Goal: Complete application form

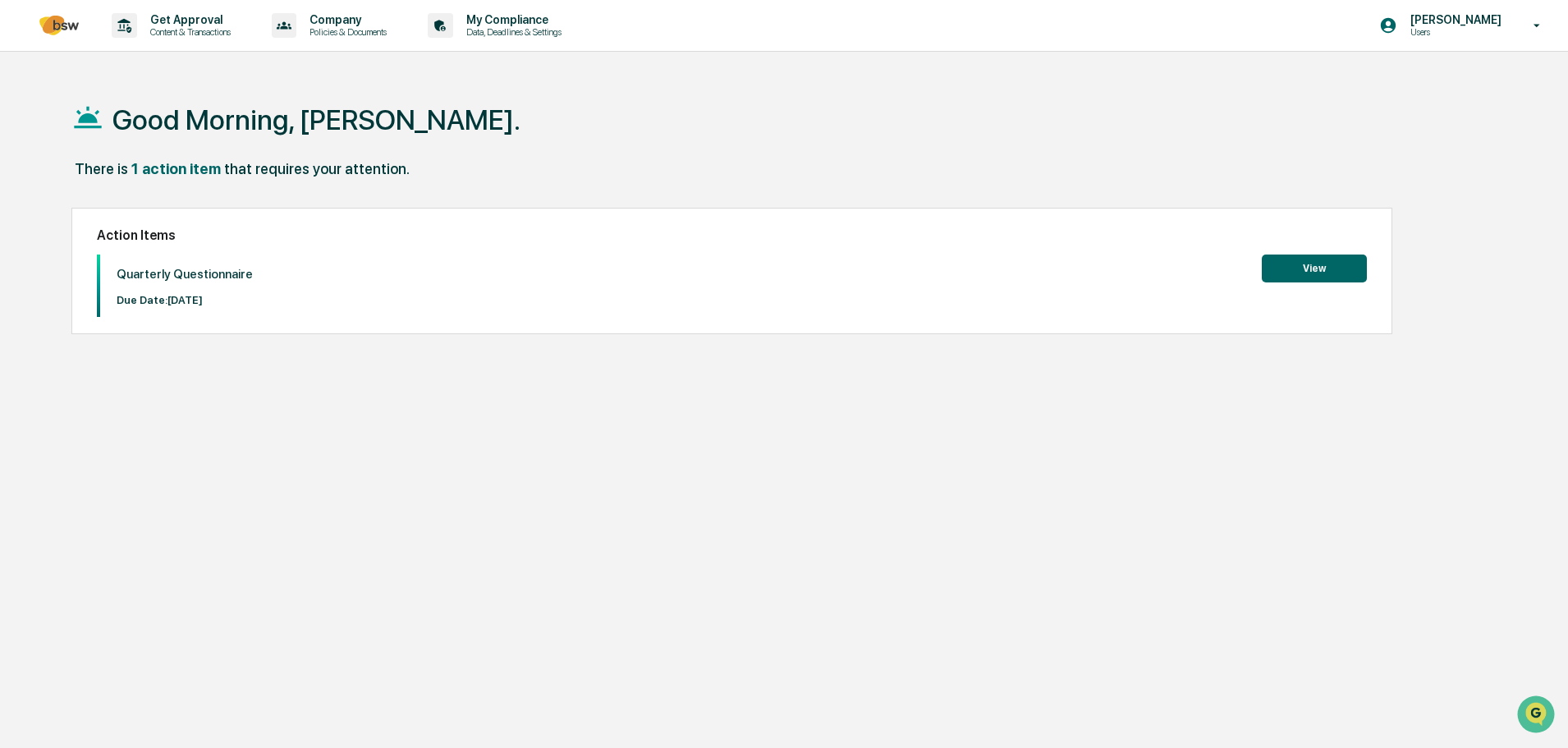
click at [1278, 275] on button "View" at bounding box center [1314, 268] width 105 height 28
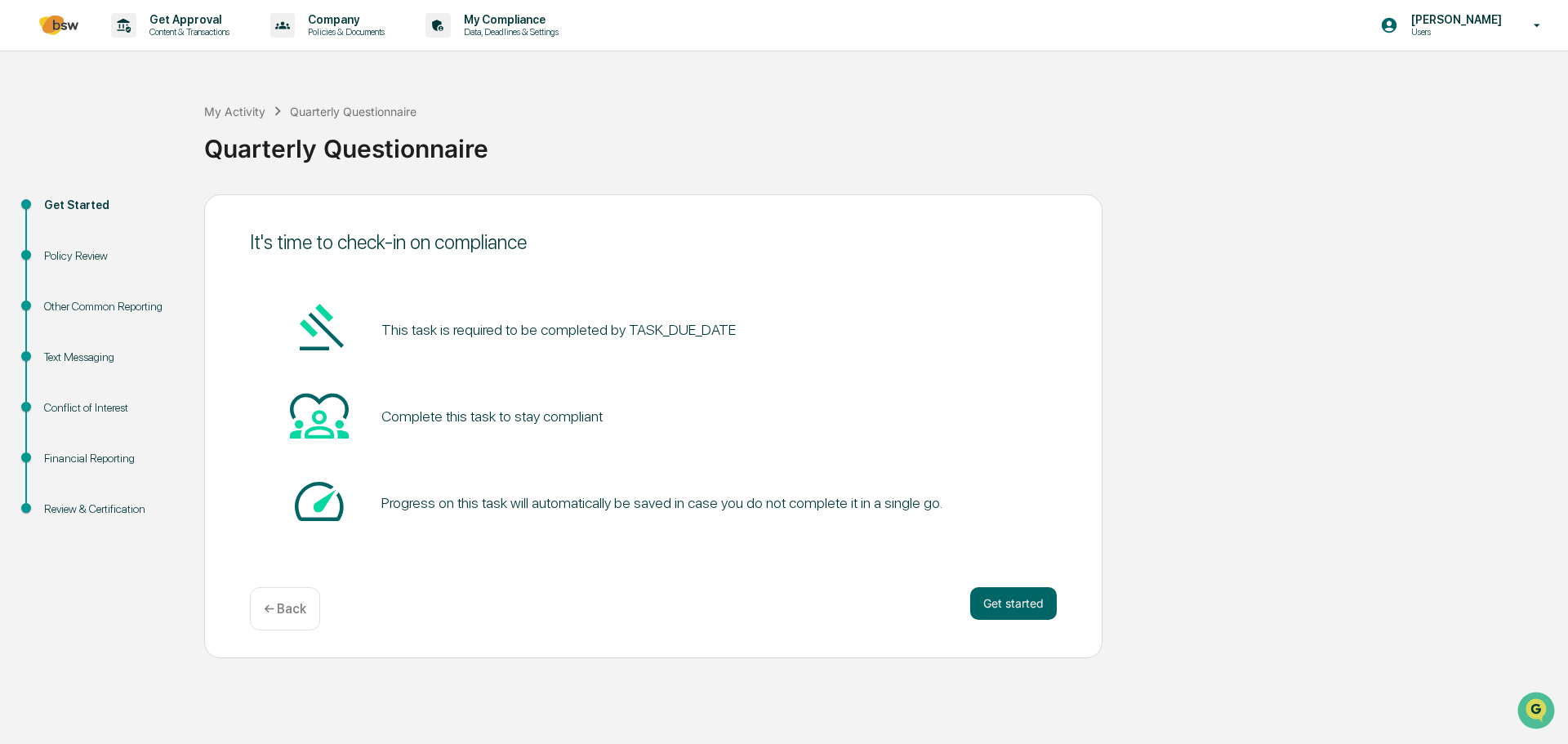
click at [990, 600] on button "Get started" at bounding box center [1013, 603] width 87 height 33
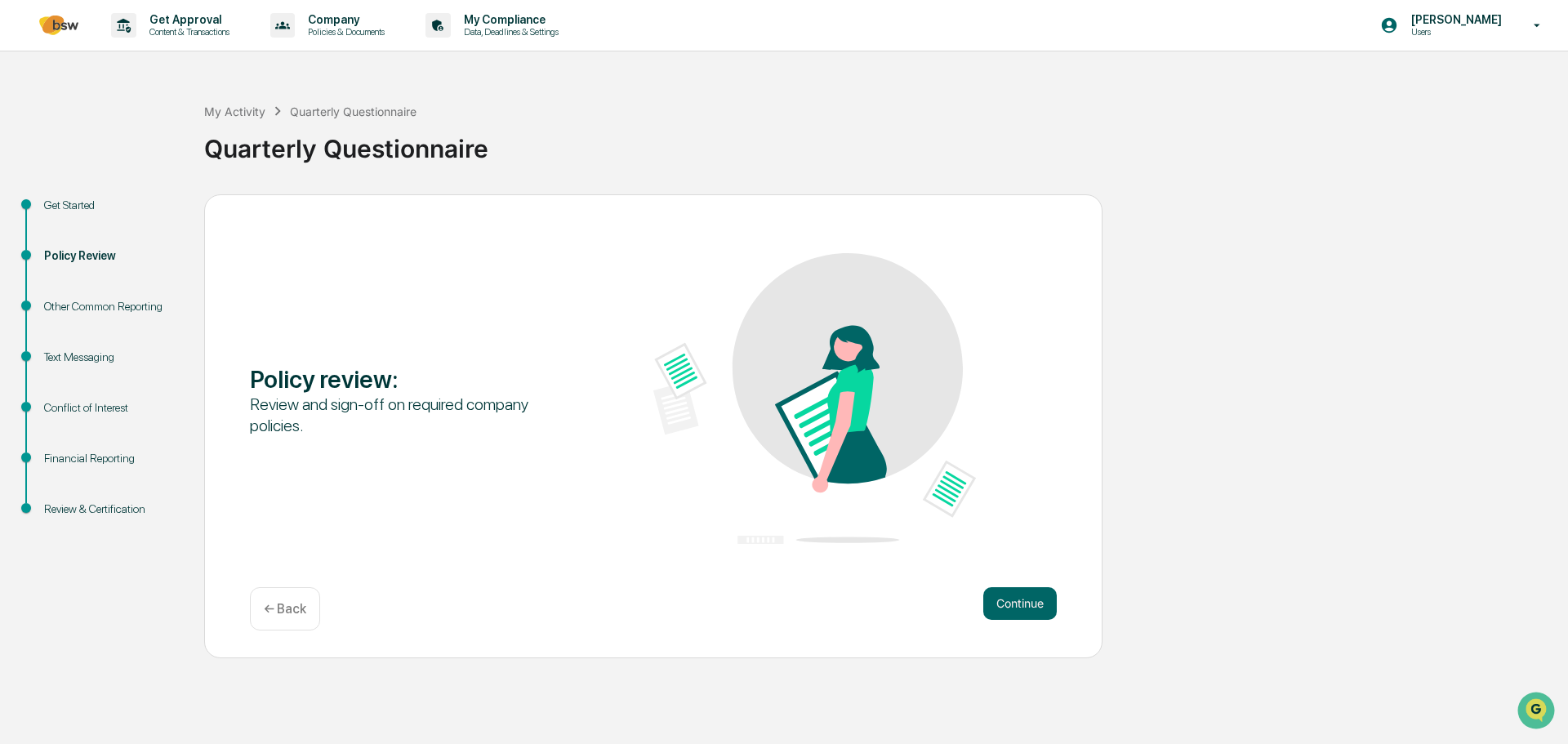
click at [1005, 599] on button "Continue" at bounding box center [1020, 603] width 74 height 33
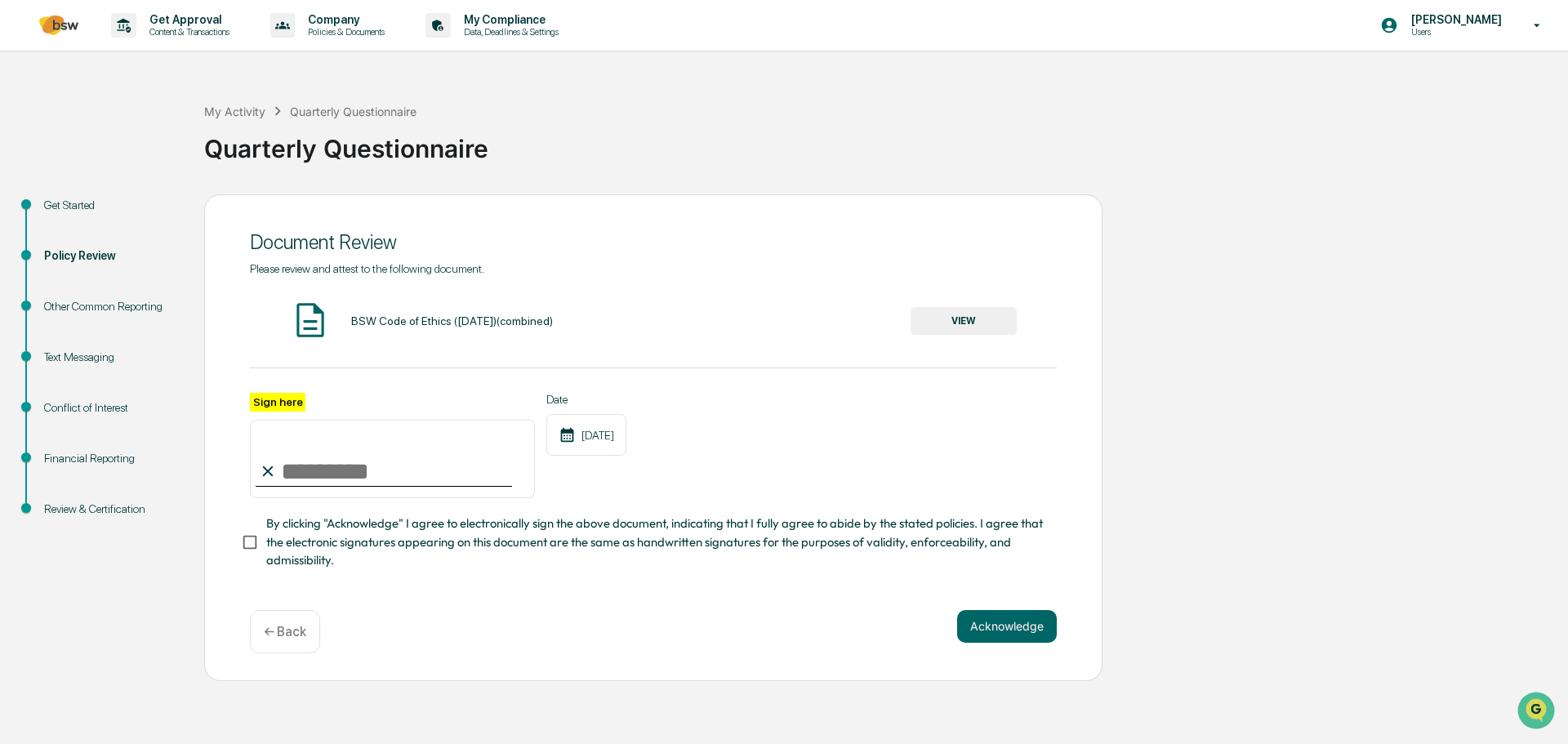
click at [958, 319] on button "VIEW" at bounding box center [964, 321] width 106 height 28
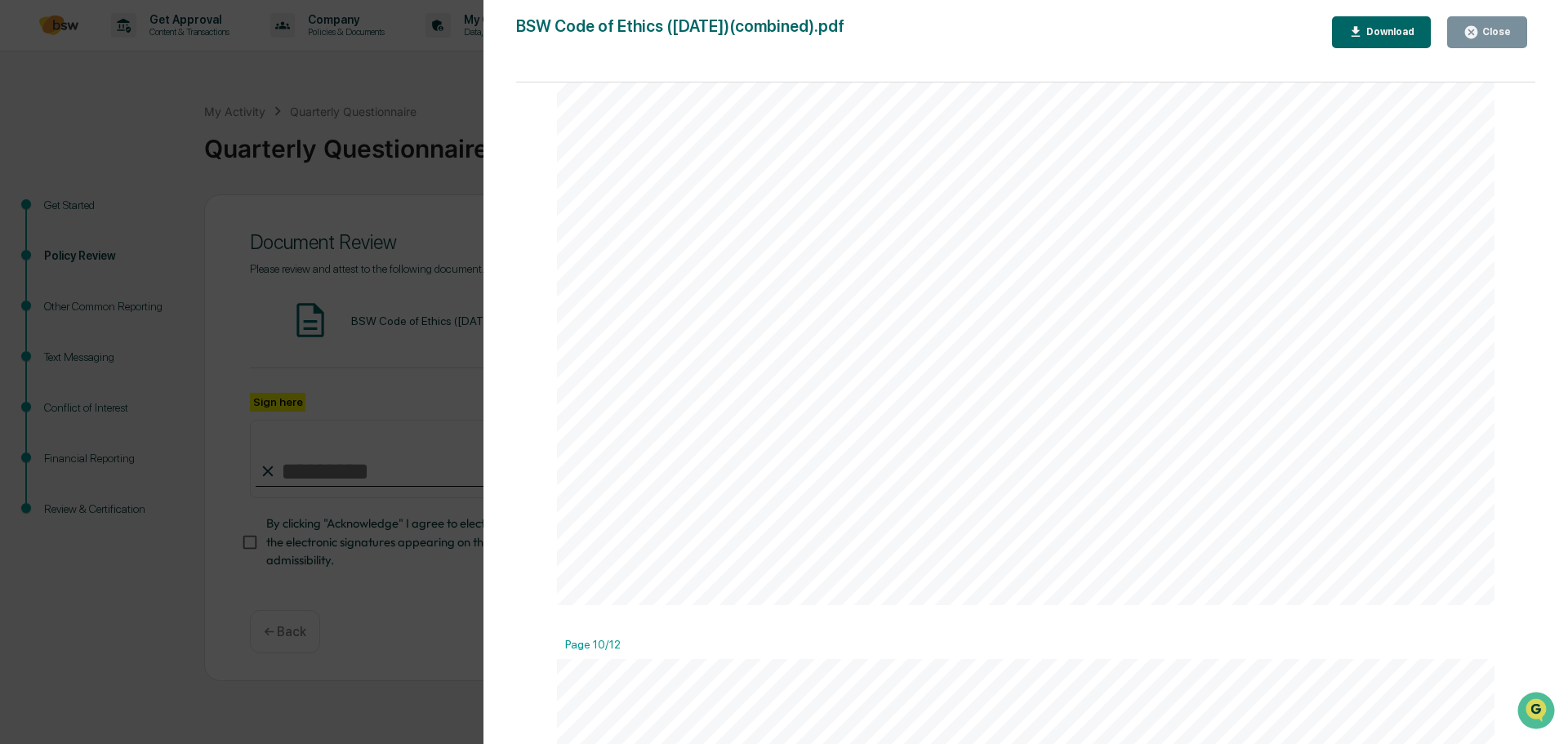
scroll to position [10861, 0]
click at [1488, 34] on div "Close" at bounding box center [1495, 32] width 32 height 11
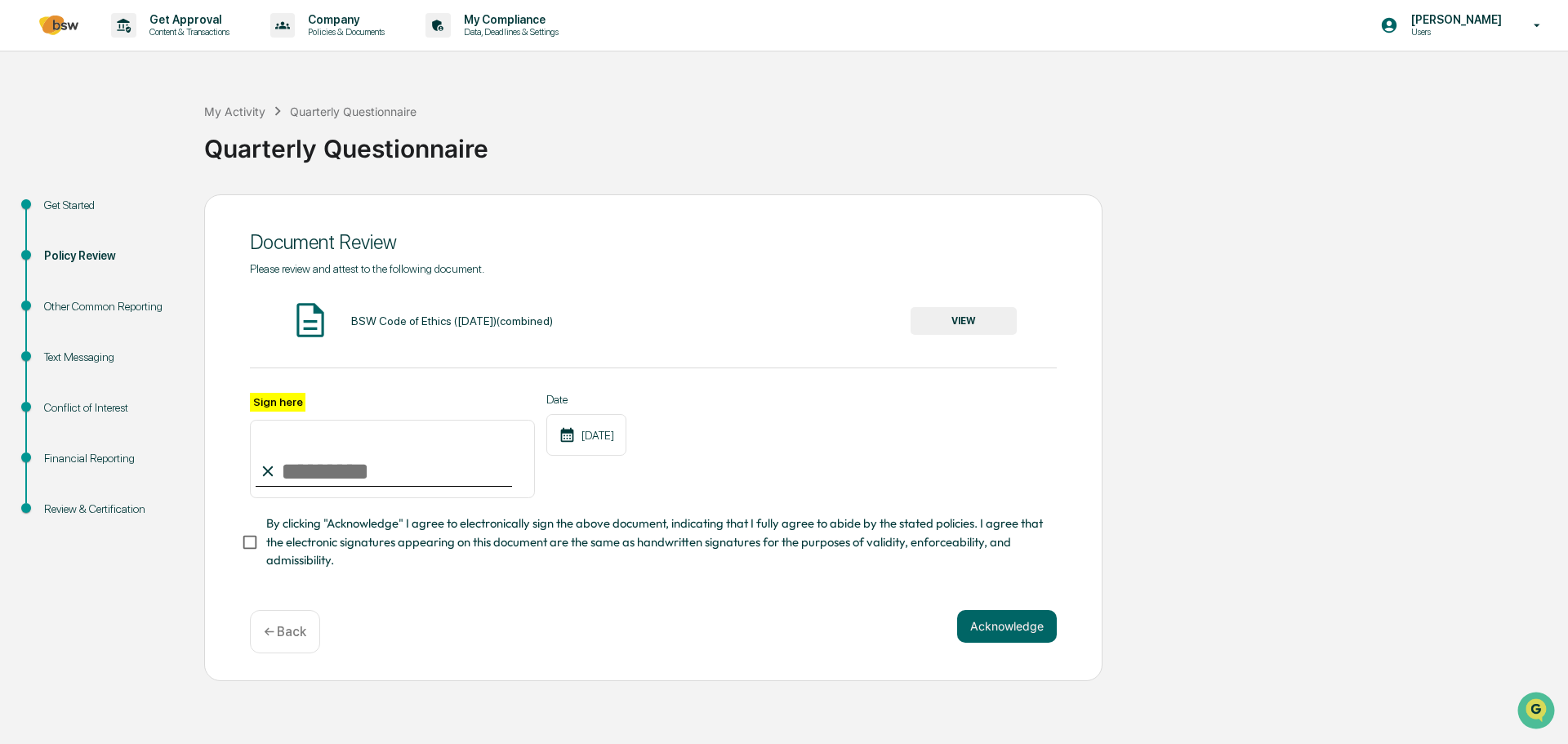
click at [329, 466] on input "Sign here" at bounding box center [392, 459] width 285 height 78
type input "**********"
click at [1005, 632] on button "Acknowledge" at bounding box center [1007, 625] width 99 height 33
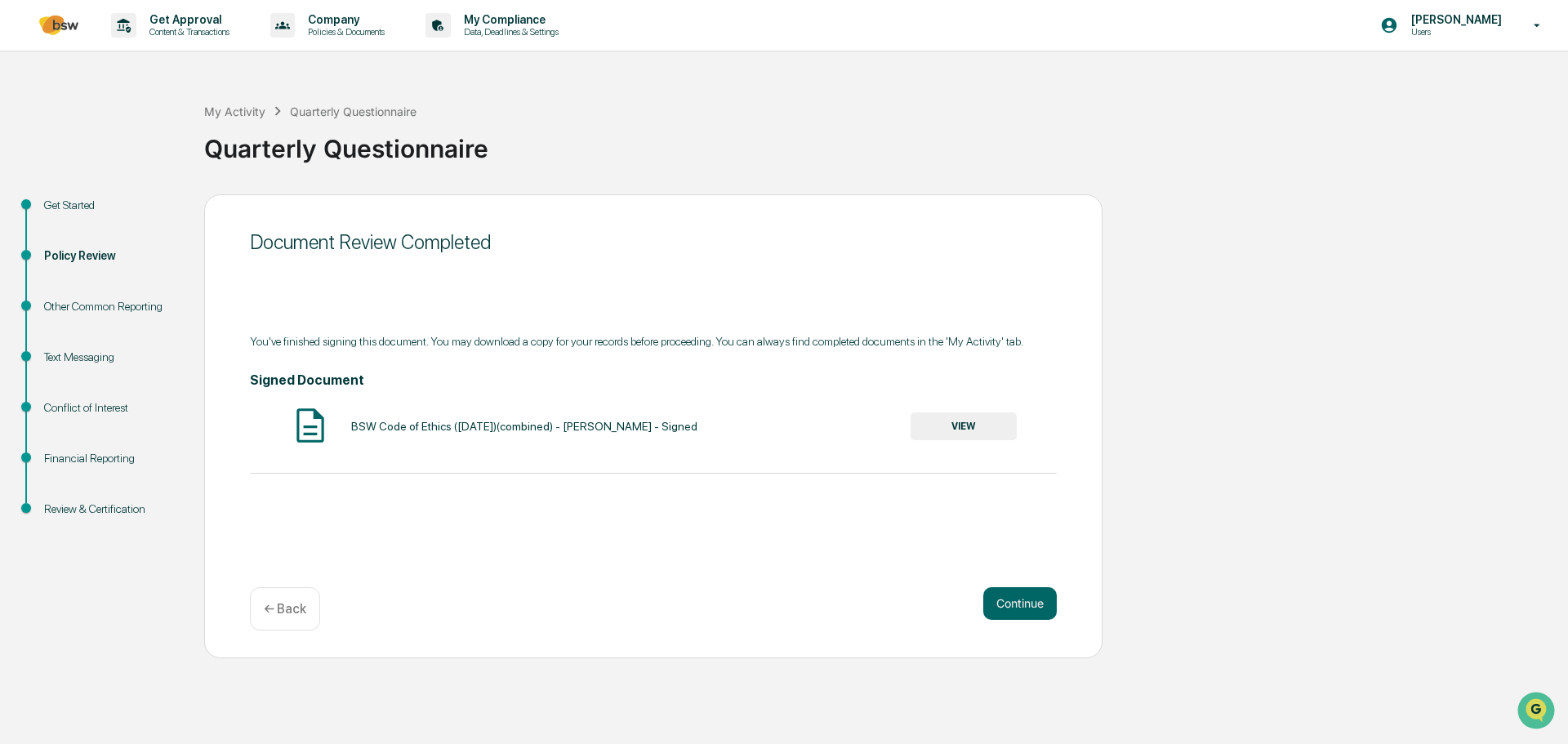
click at [1022, 611] on button "Continue" at bounding box center [1020, 603] width 74 height 33
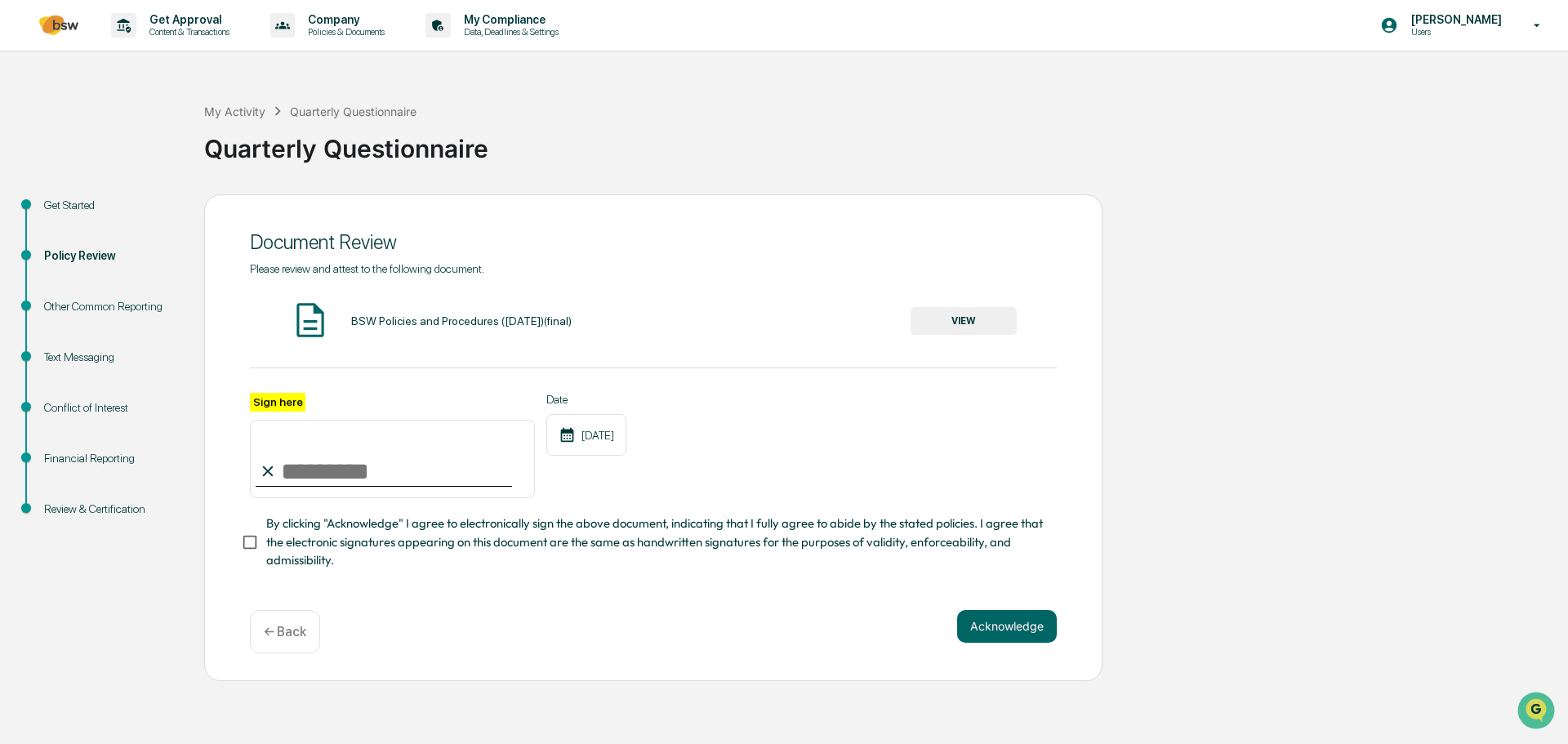
click at [997, 318] on button "VIEW" at bounding box center [964, 321] width 106 height 28
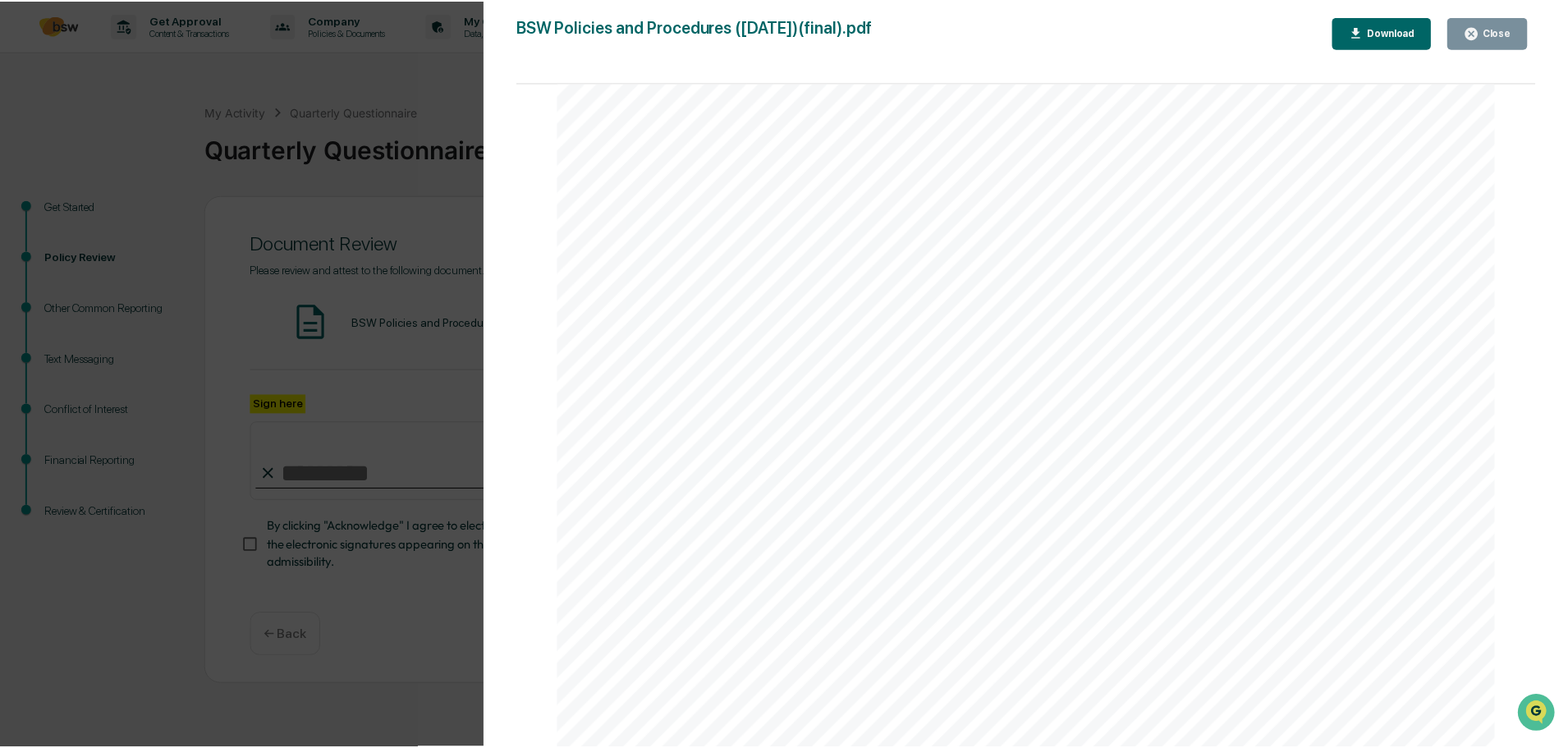
scroll to position [1724, 0]
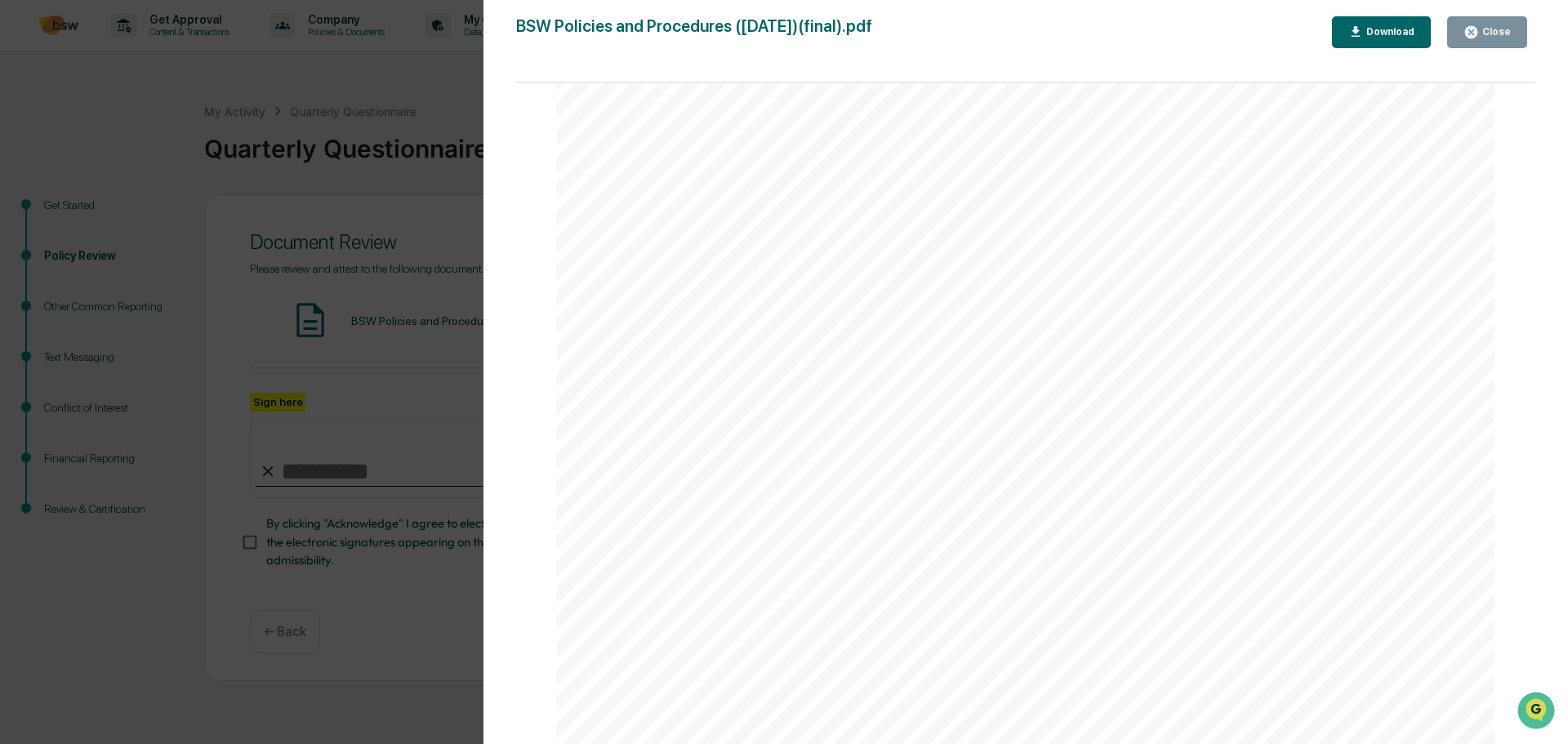
drag, startPoint x: 1470, startPoint y: 40, endPoint x: 1412, endPoint y: 48, distance: 58.5
click at [1470, 40] on button "Close" at bounding box center [1486, 33] width 80 height 32
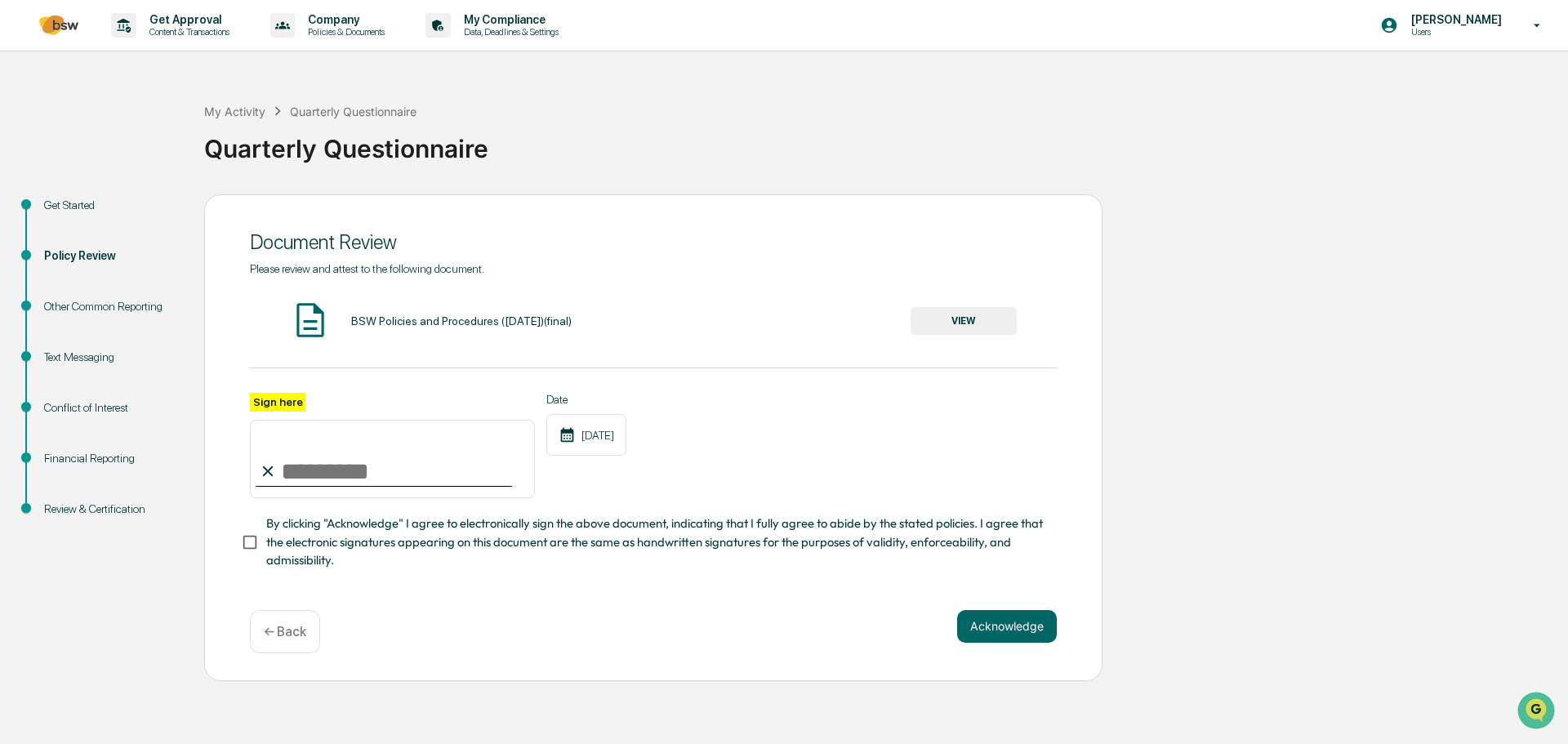
click at [338, 472] on input "Sign here" at bounding box center [392, 459] width 285 height 78
type input "**********"
click at [1018, 641] on button "Acknowledge" at bounding box center [1007, 625] width 99 height 33
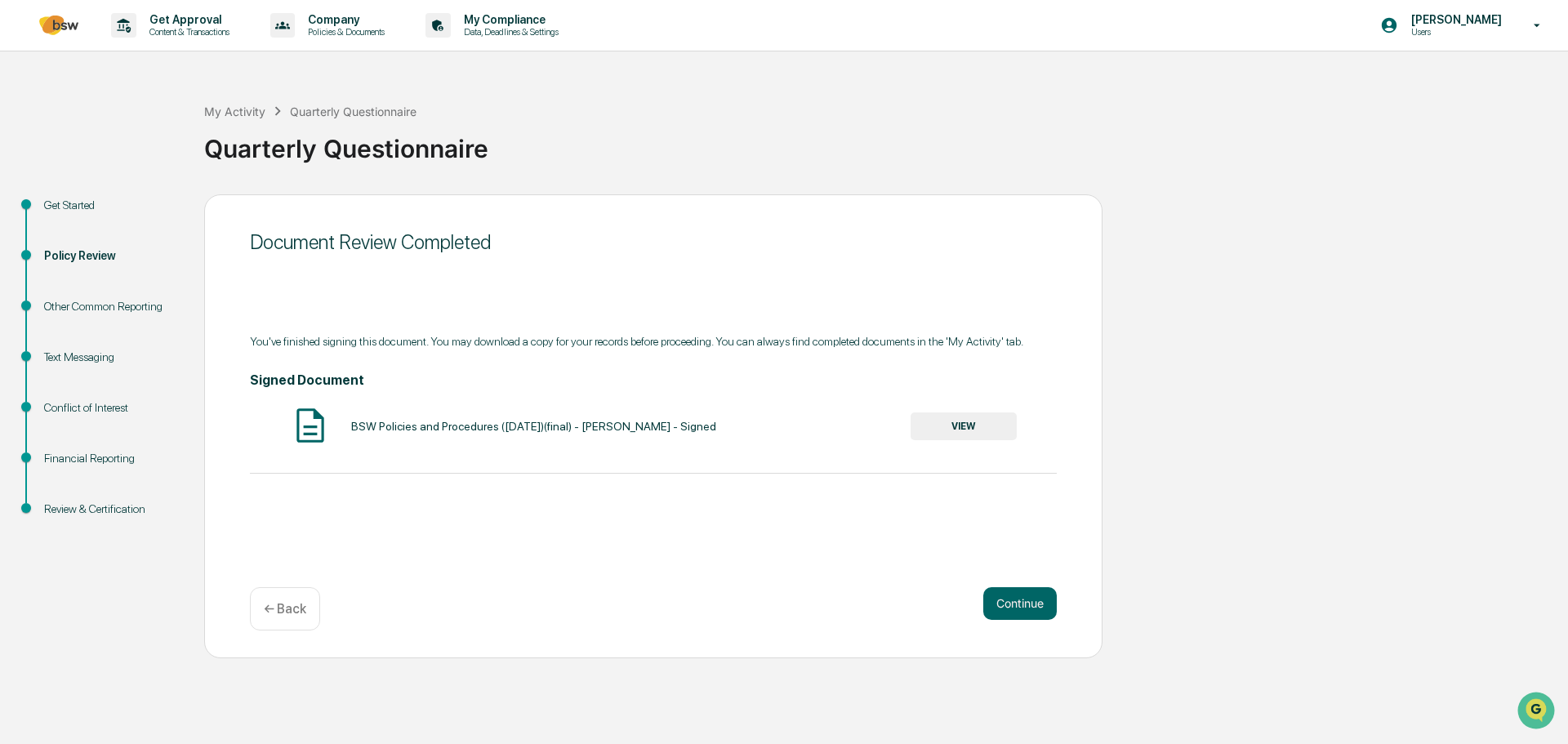
click at [1006, 605] on button "Continue" at bounding box center [1020, 603] width 74 height 33
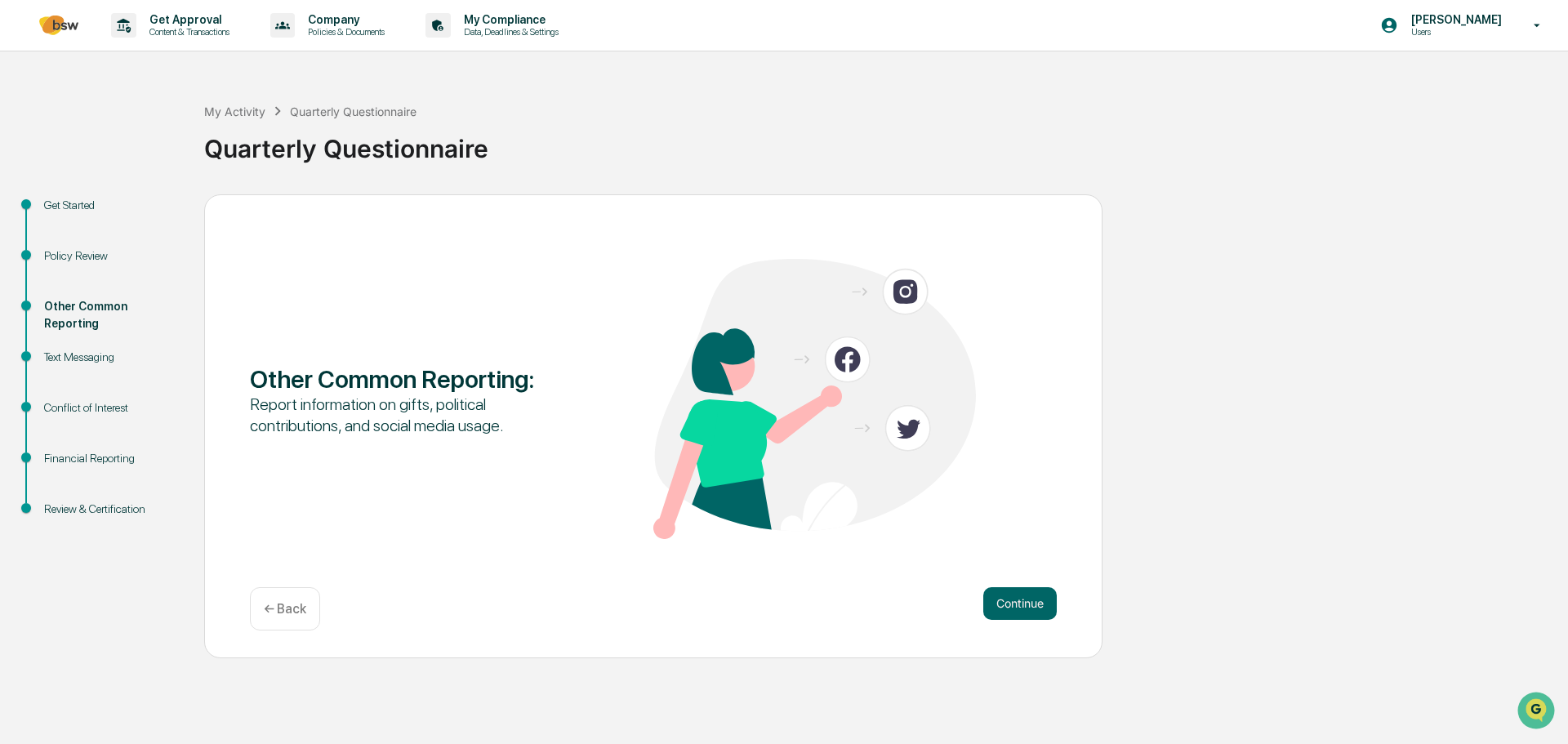
click at [1016, 593] on button "Continue" at bounding box center [1020, 603] width 74 height 33
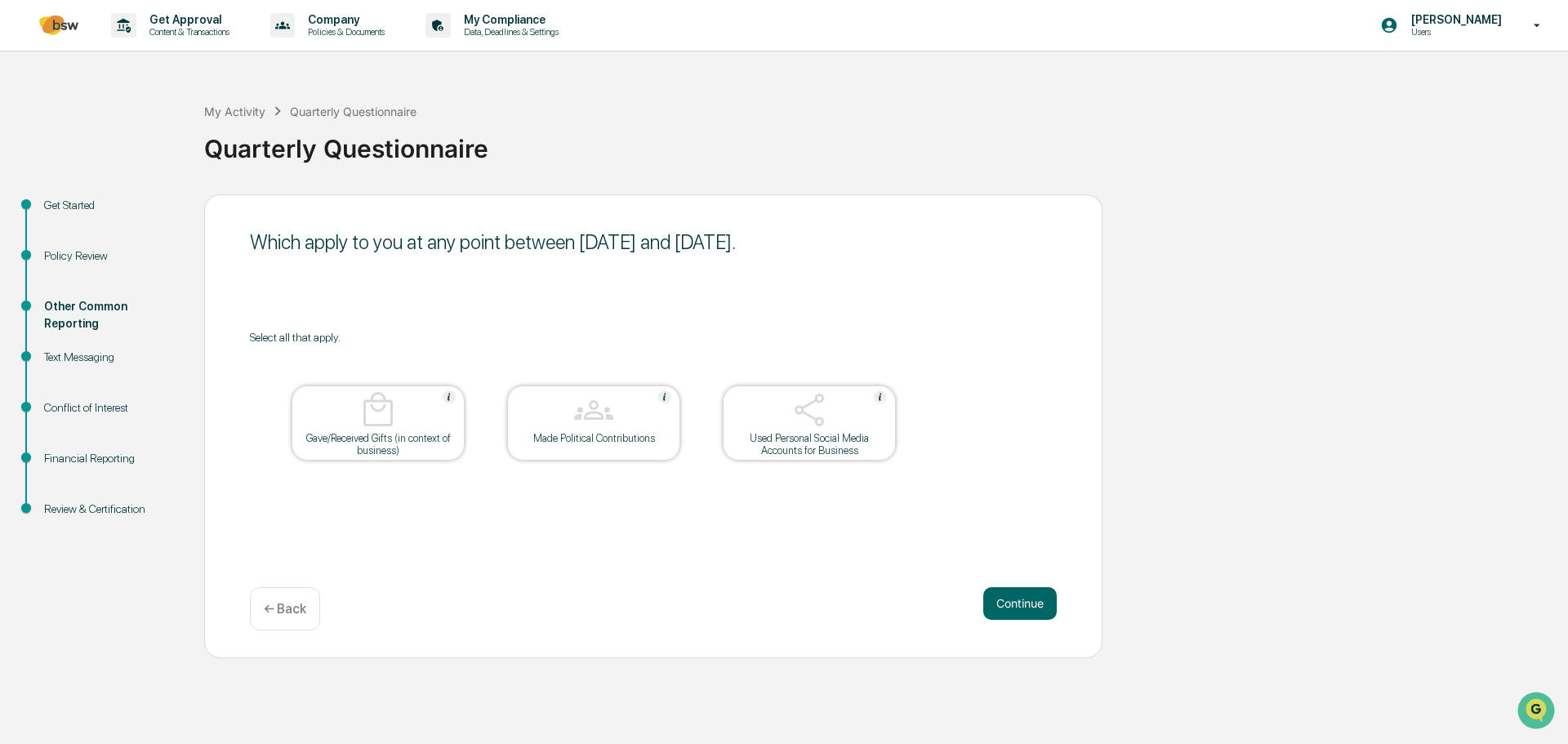
click at [1027, 597] on button "Continue" at bounding box center [1020, 603] width 74 height 33
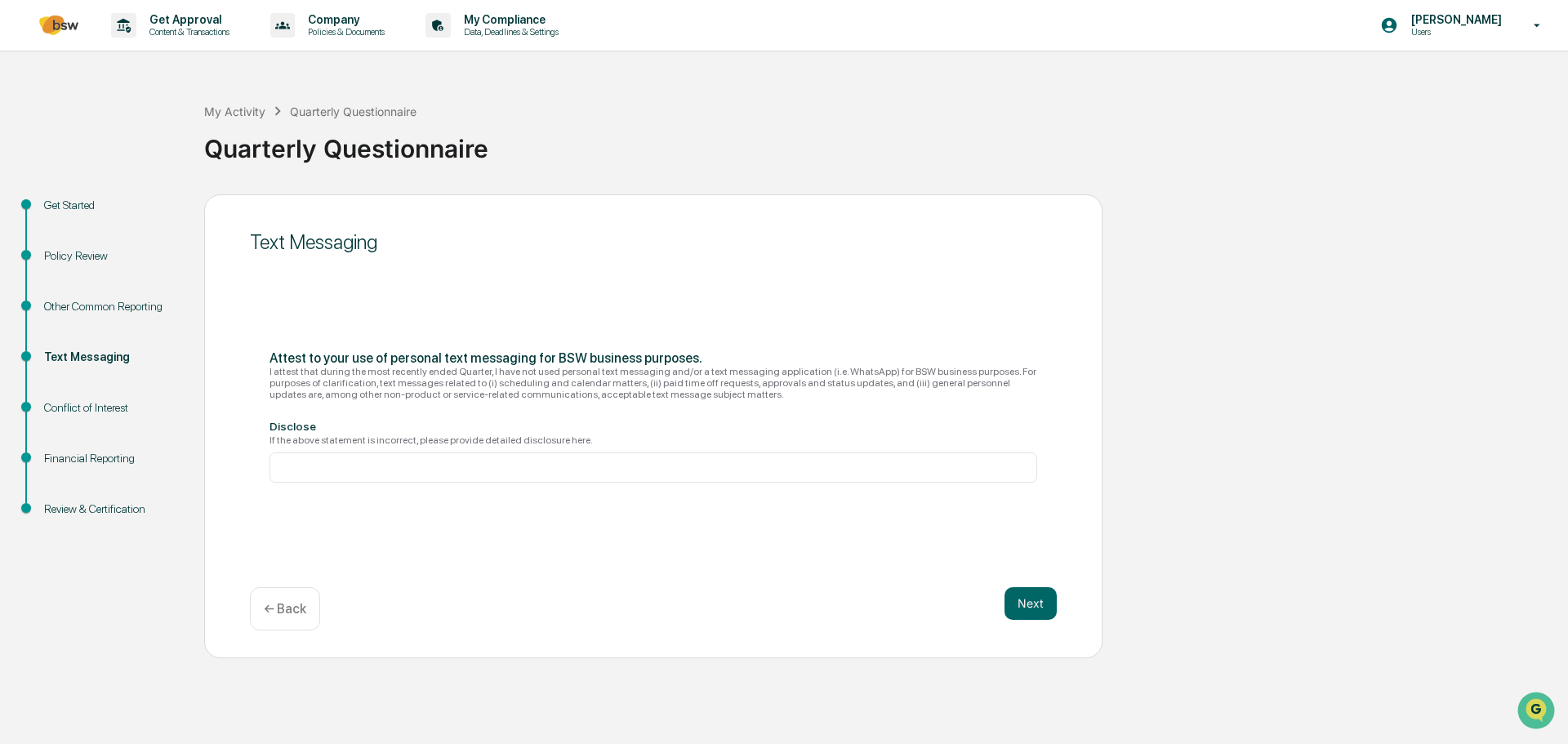
click at [1027, 597] on button "Next" at bounding box center [1031, 603] width 53 height 33
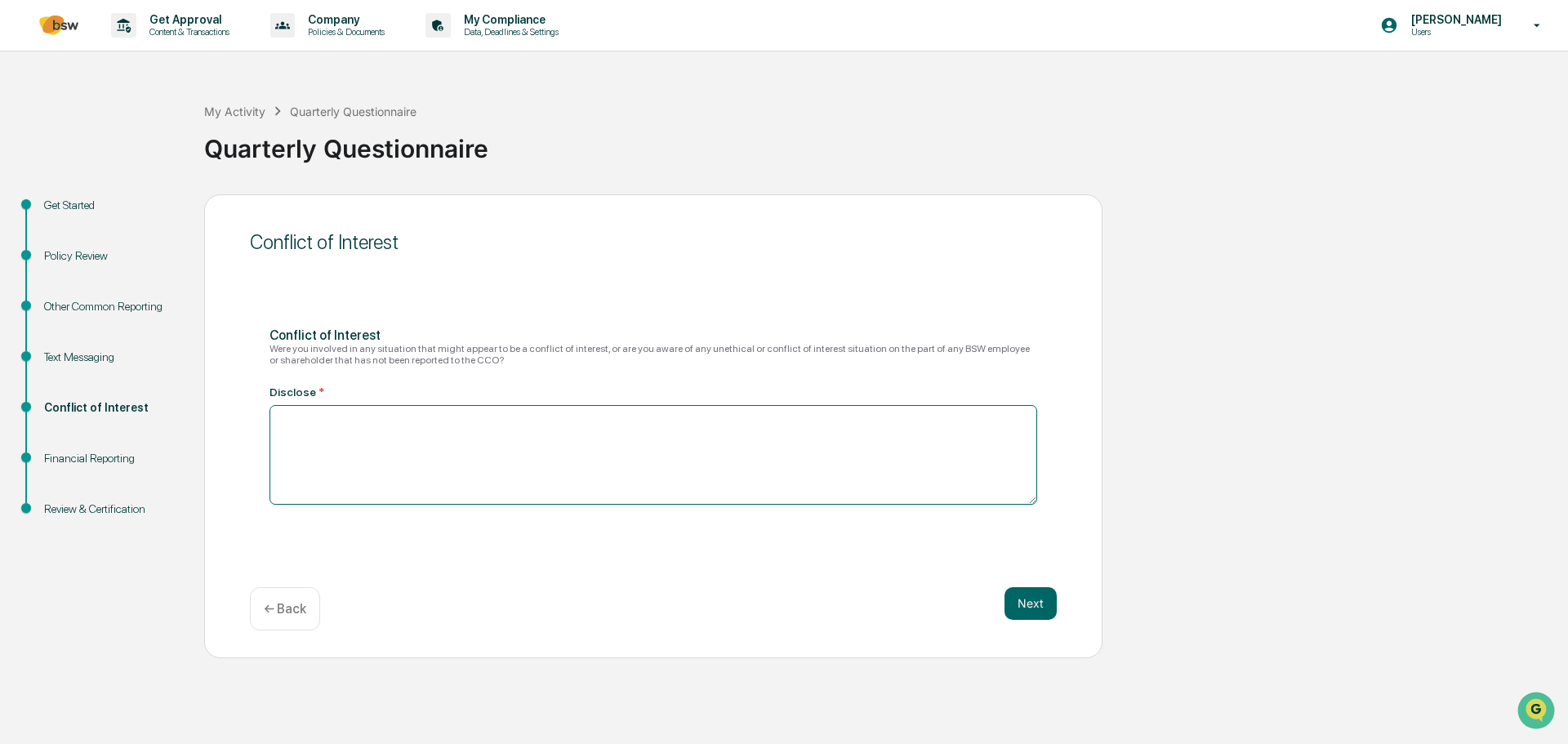
click at [481, 465] on textarea at bounding box center [654, 454] width 768 height 99
type textarea "**"
click at [1020, 609] on button "Next" at bounding box center [1031, 603] width 53 height 33
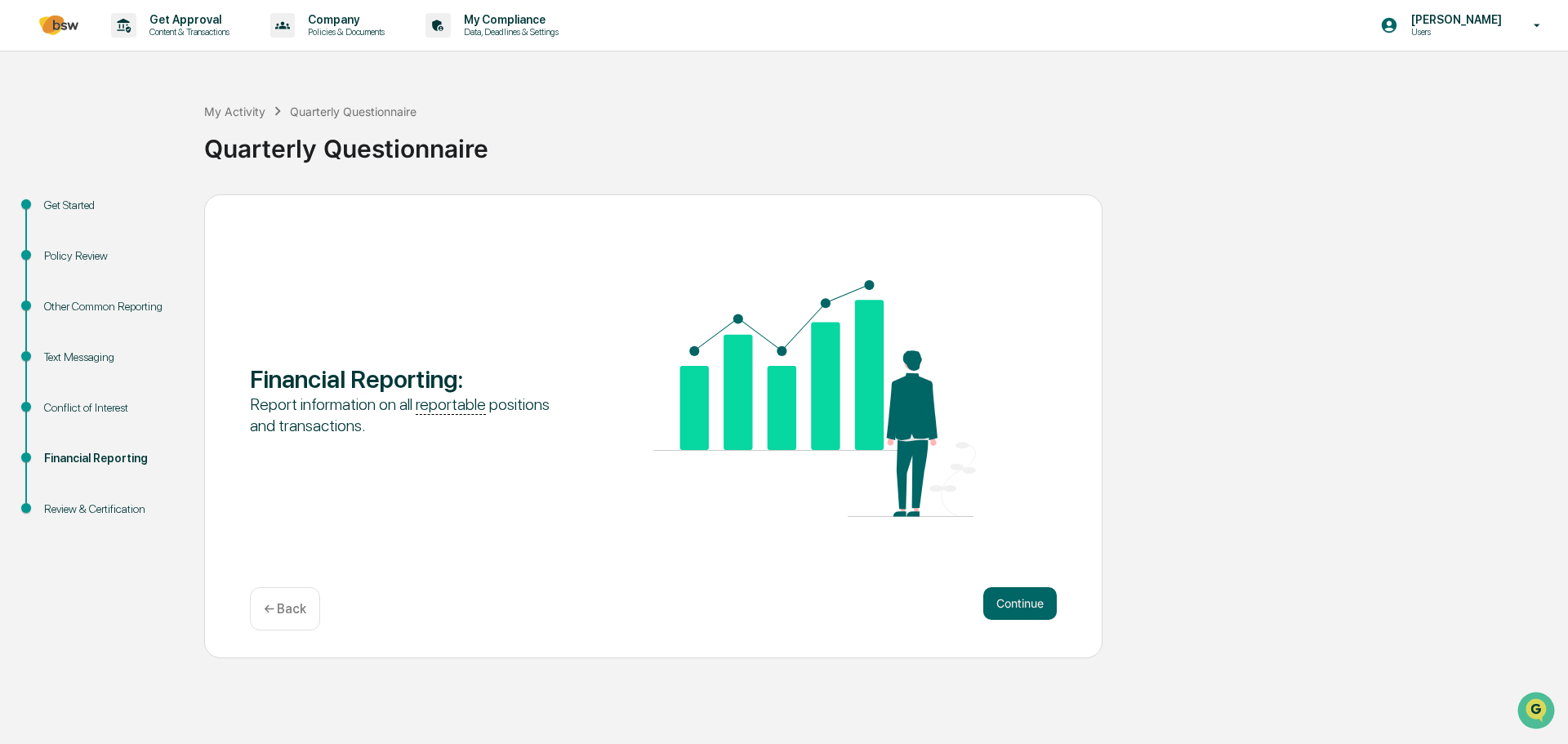
click at [1039, 603] on button "Continue" at bounding box center [1020, 603] width 74 height 33
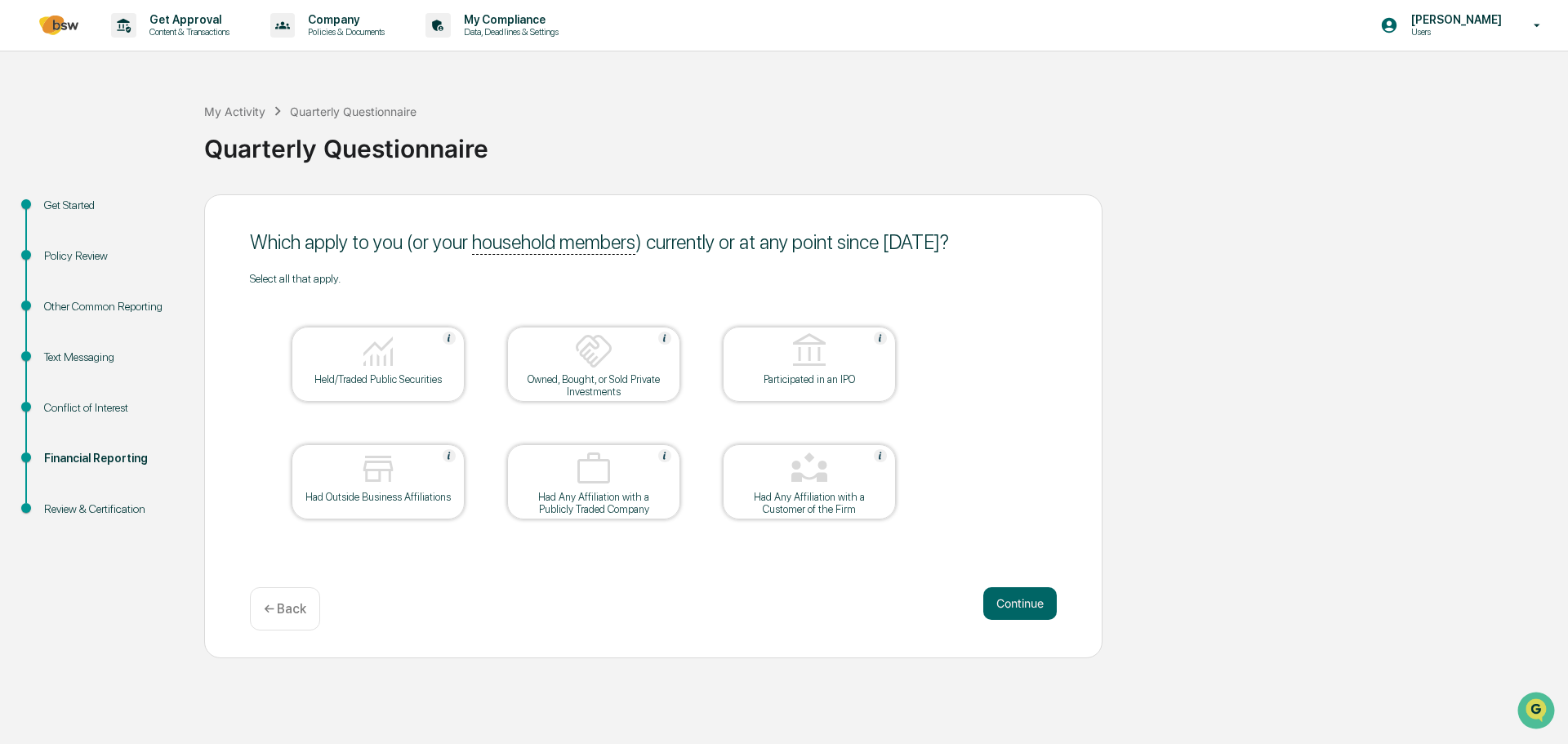
click at [415, 388] on div "Held/Traded Public Securities" at bounding box center [378, 365] width 173 height 76
click at [1028, 613] on button "Continue" at bounding box center [1020, 603] width 74 height 33
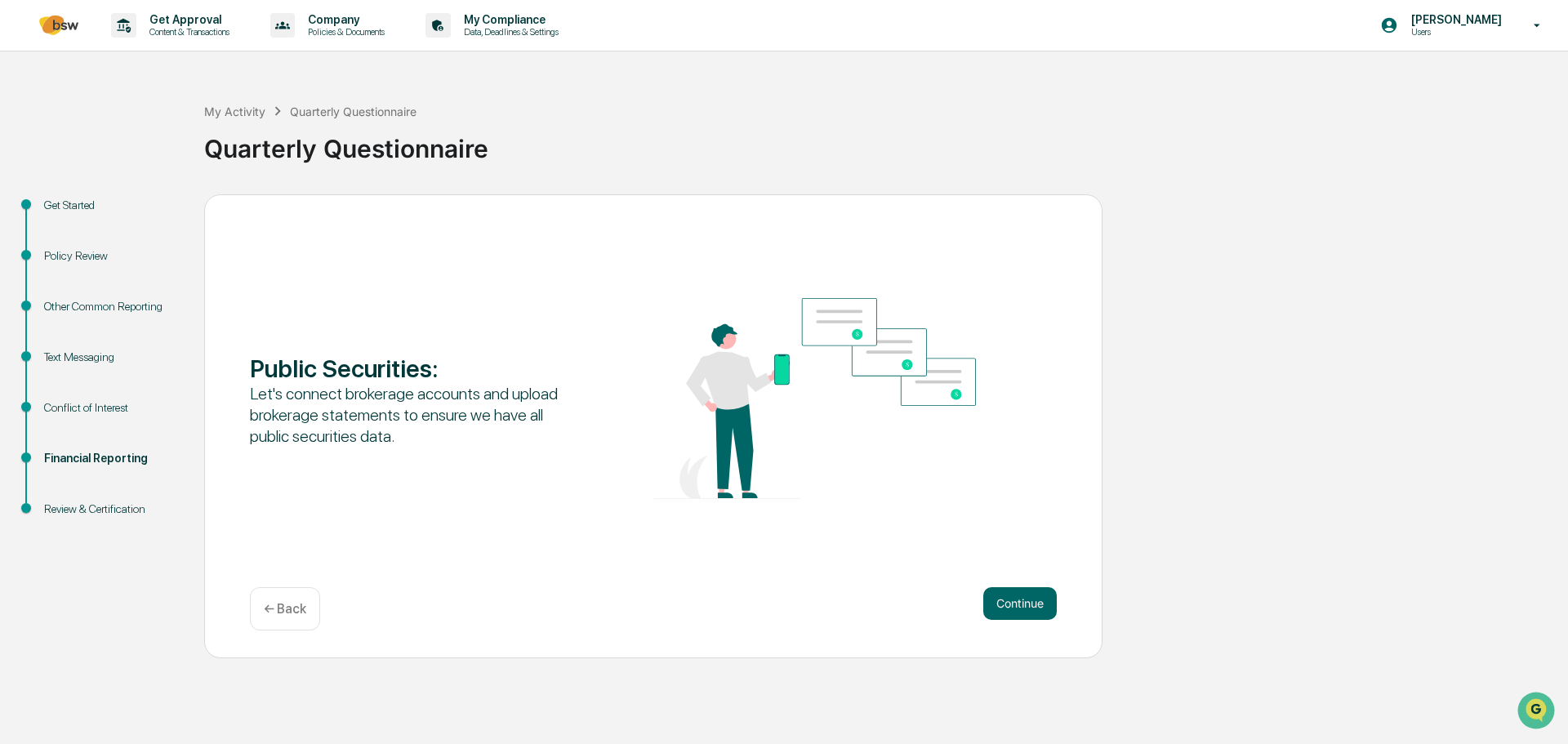
click at [1028, 613] on button "Continue" at bounding box center [1020, 603] width 74 height 33
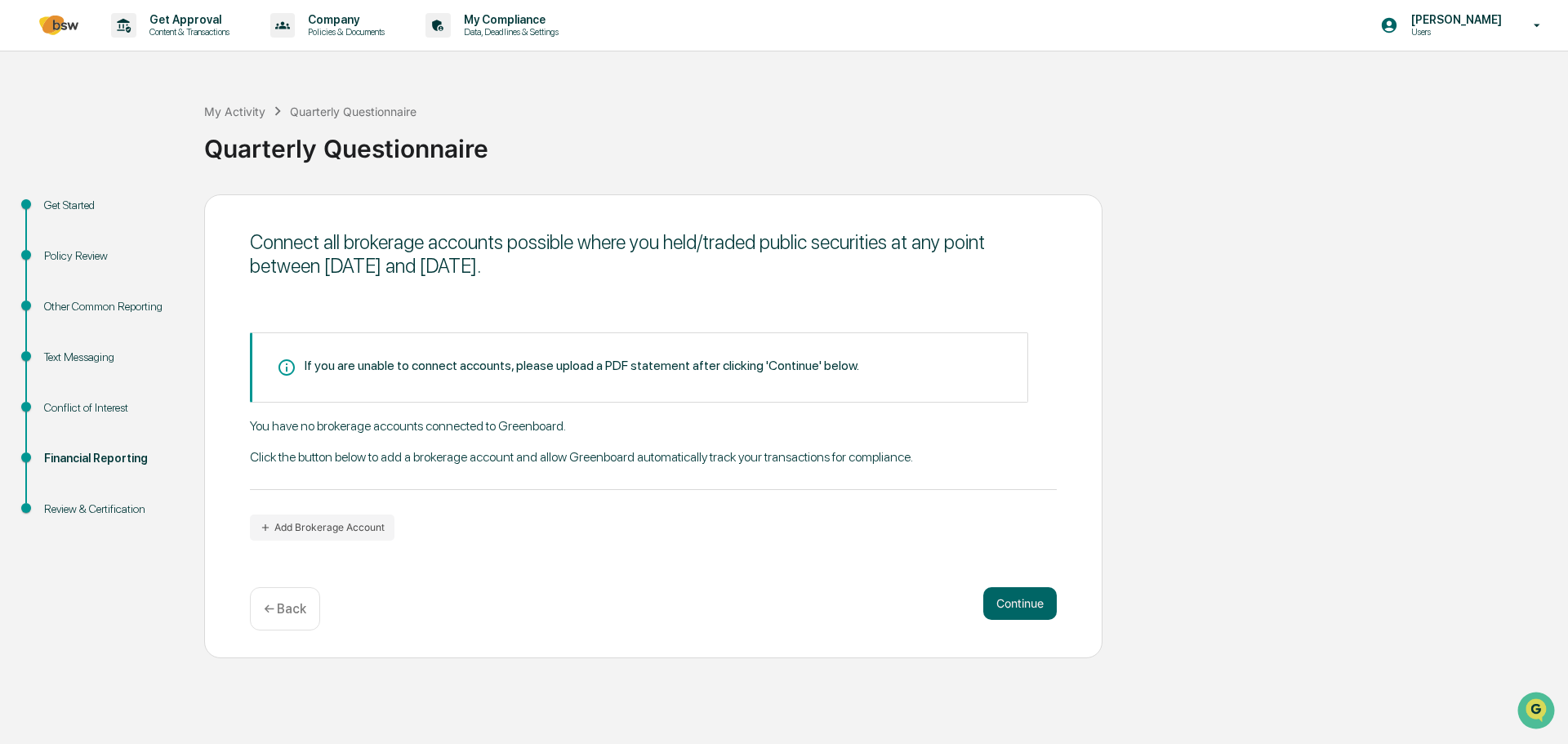
click at [354, 524] on button "Add Brokerage Account" at bounding box center [322, 528] width 145 height 26
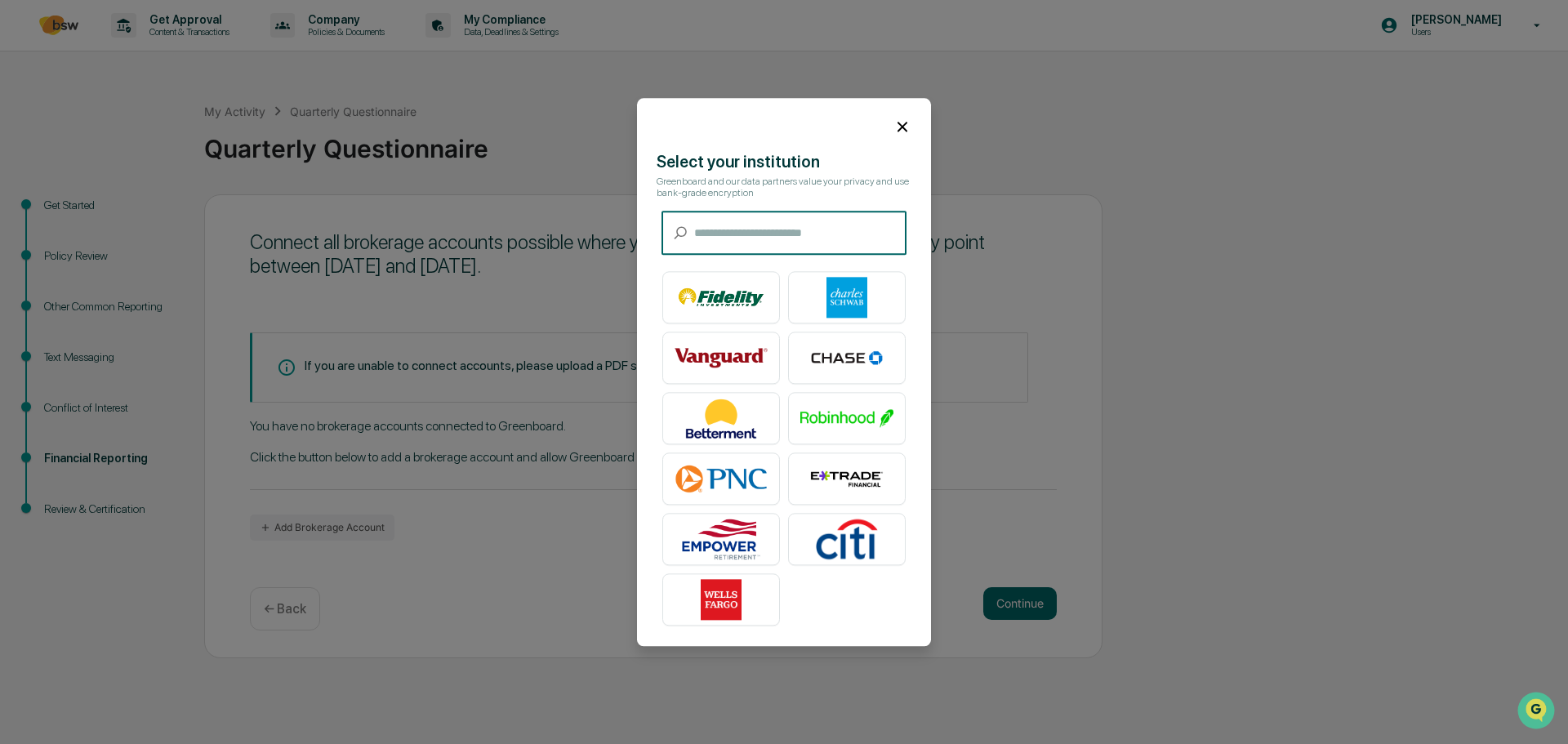
click at [861, 296] on img at bounding box center [847, 297] width 93 height 40
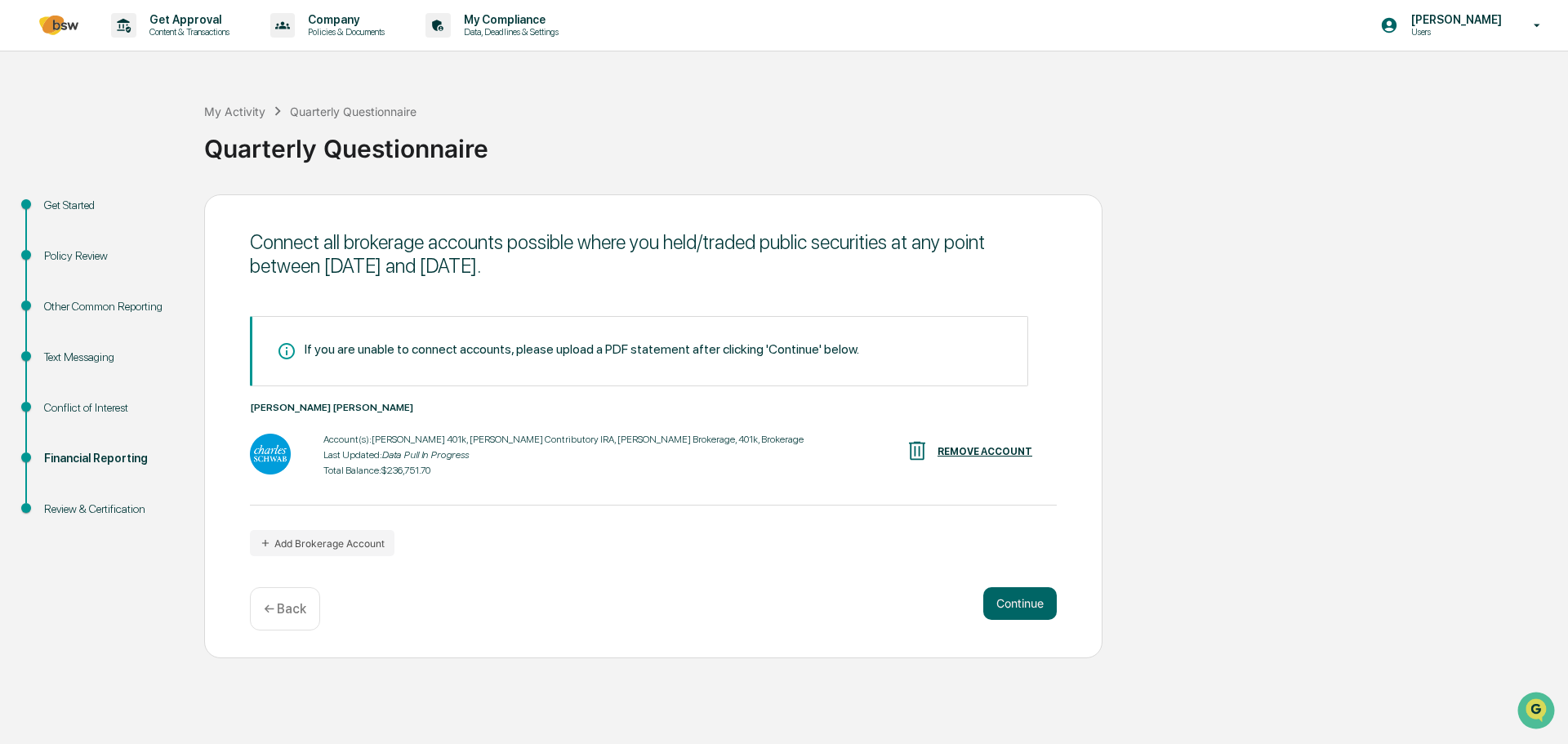
click at [1034, 609] on button "Continue" at bounding box center [1020, 603] width 74 height 33
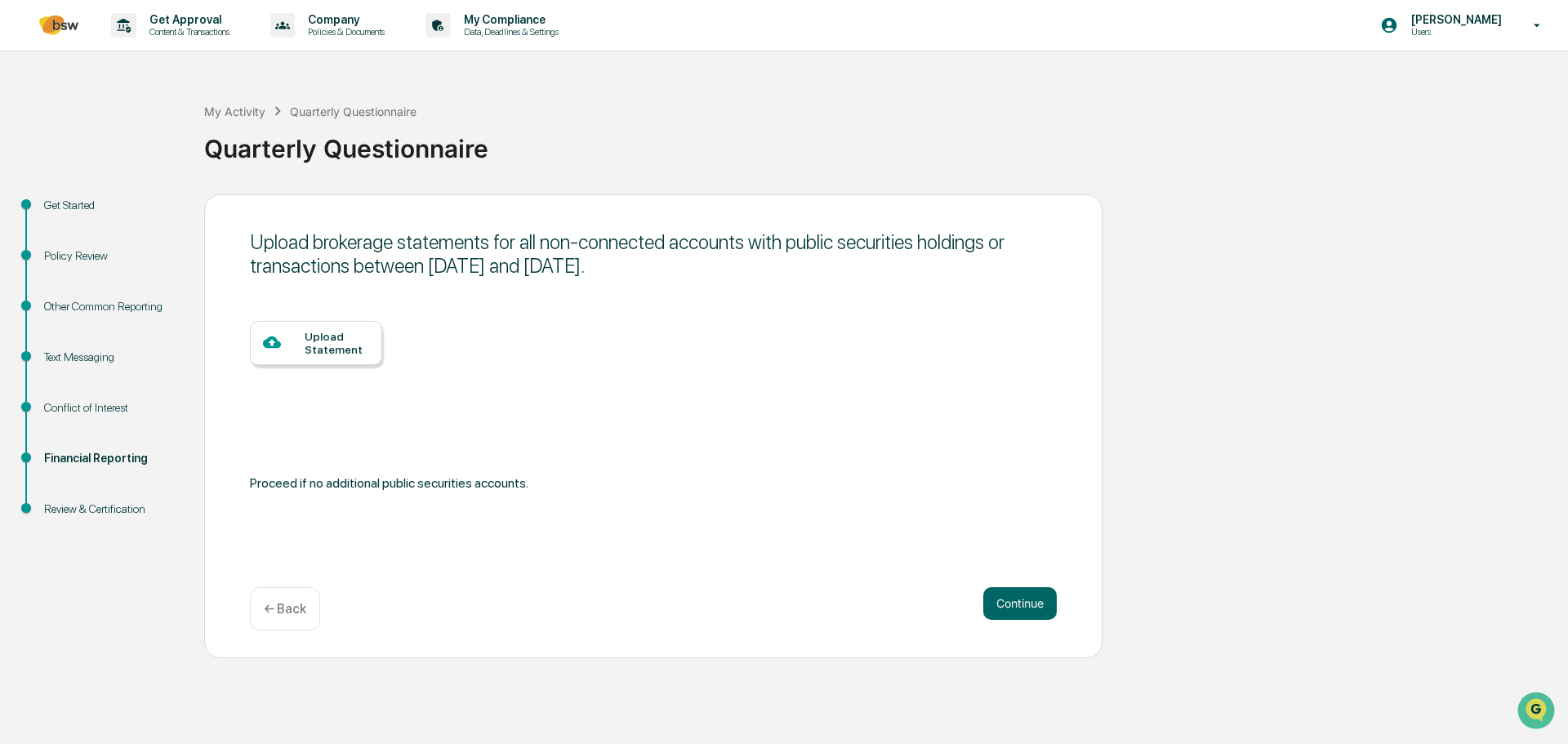
click at [1015, 606] on button "Continue" at bounding box center [1020, 603] width 74 height 33
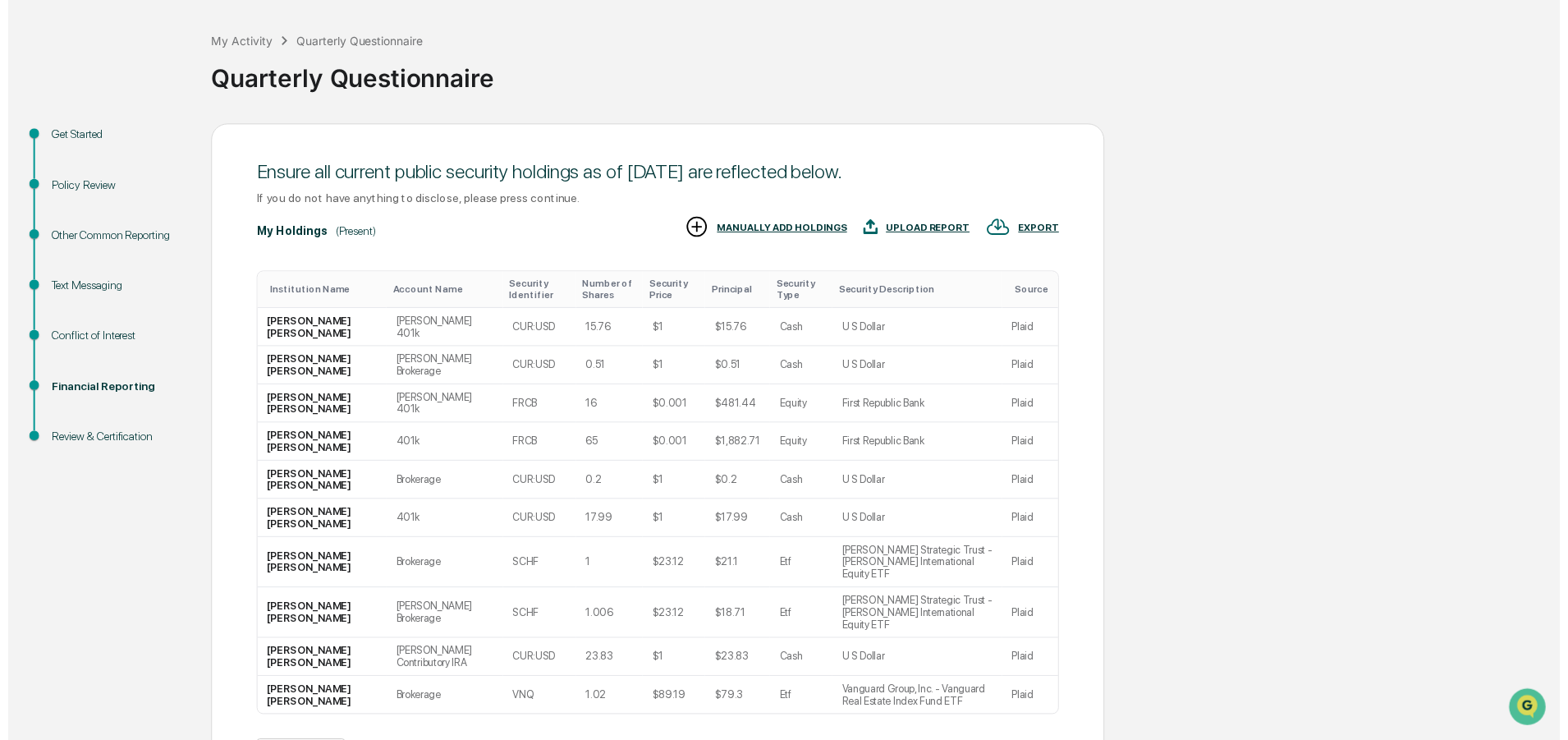
scroll to position [162, 0]
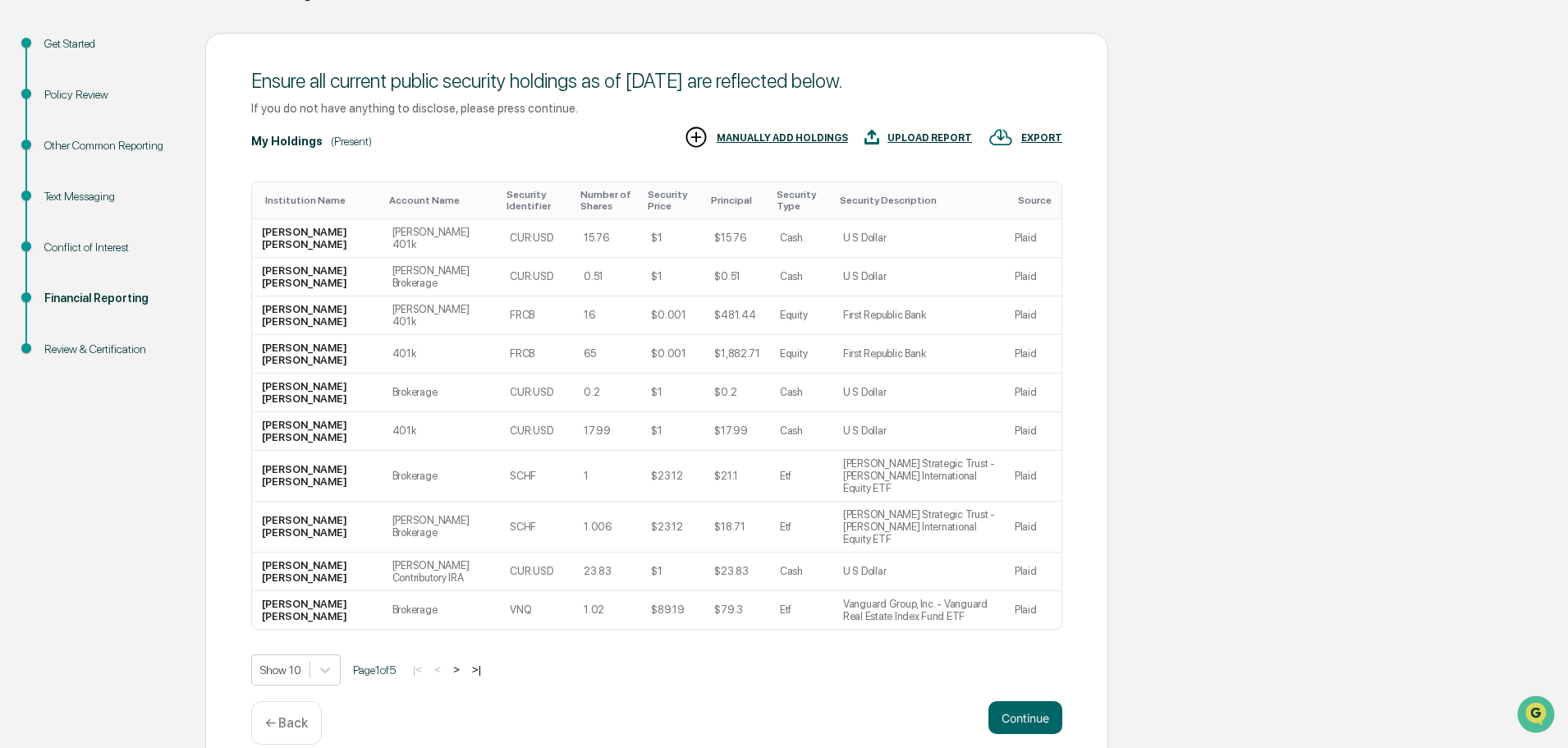
click at [1024, 701] on button "Continue" at bounding box center [1025, 717] width 74 height 33
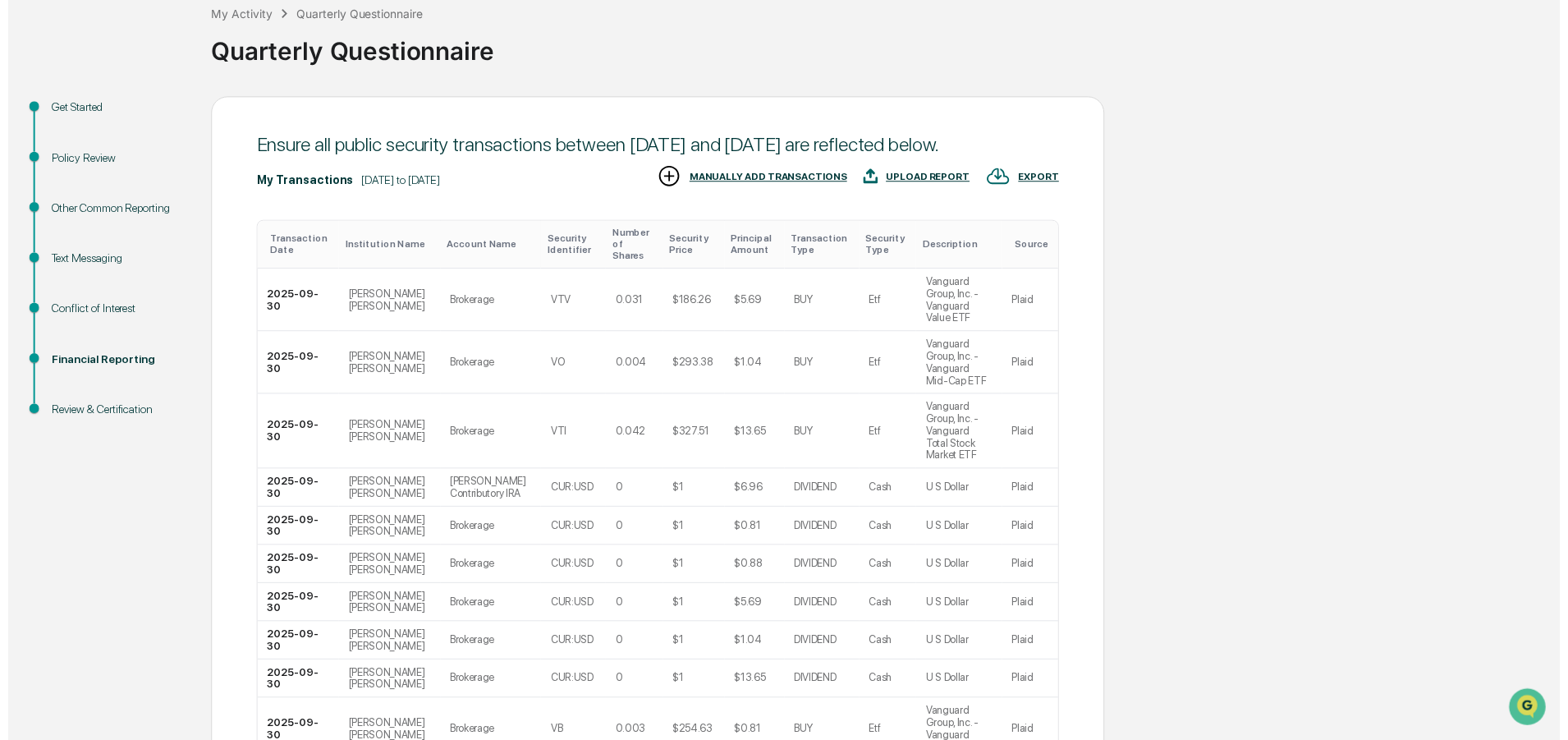
scroll to position [200, 0]
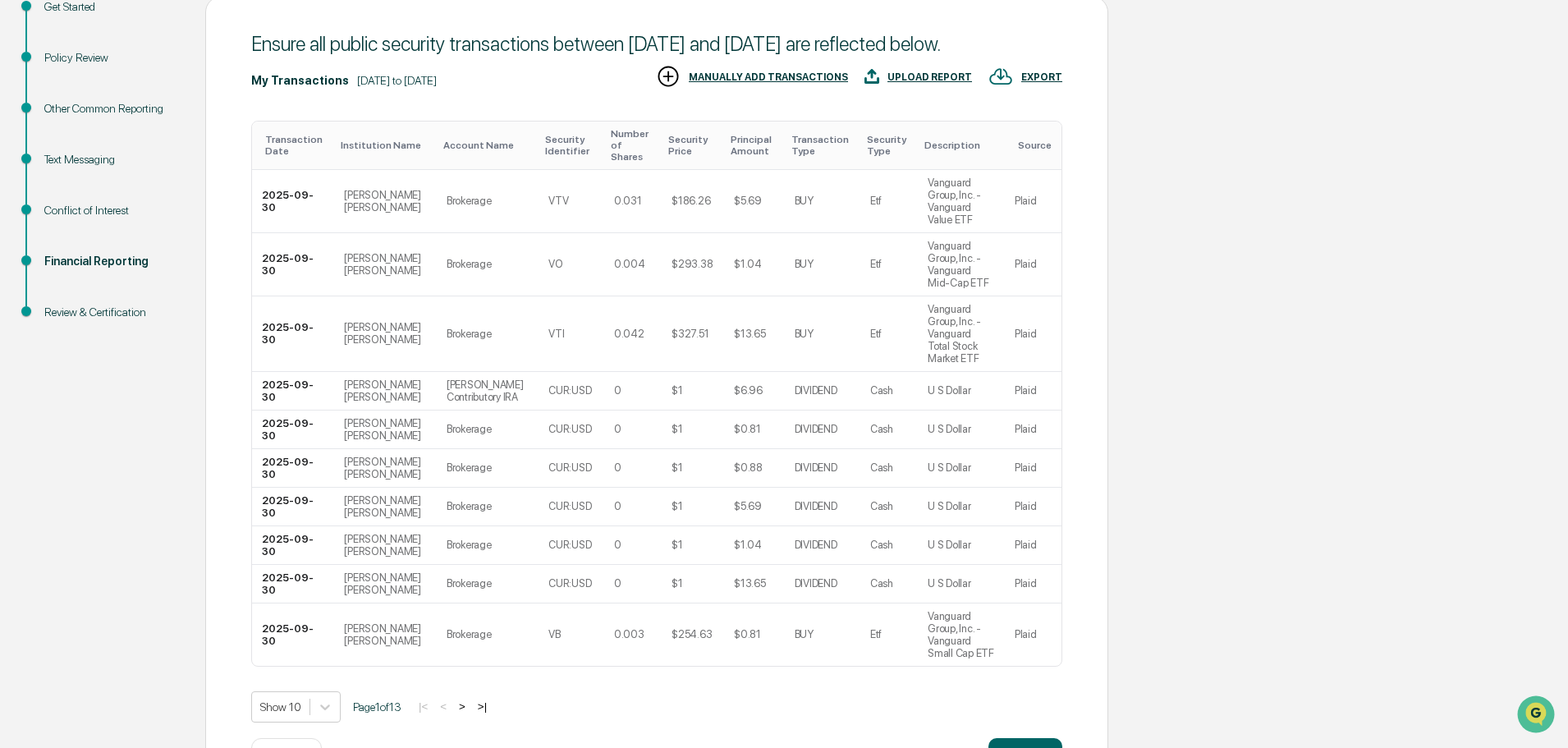
click at [1021, 738] on button "Continue" at bounding box center [1025, 754] width 74 height 33
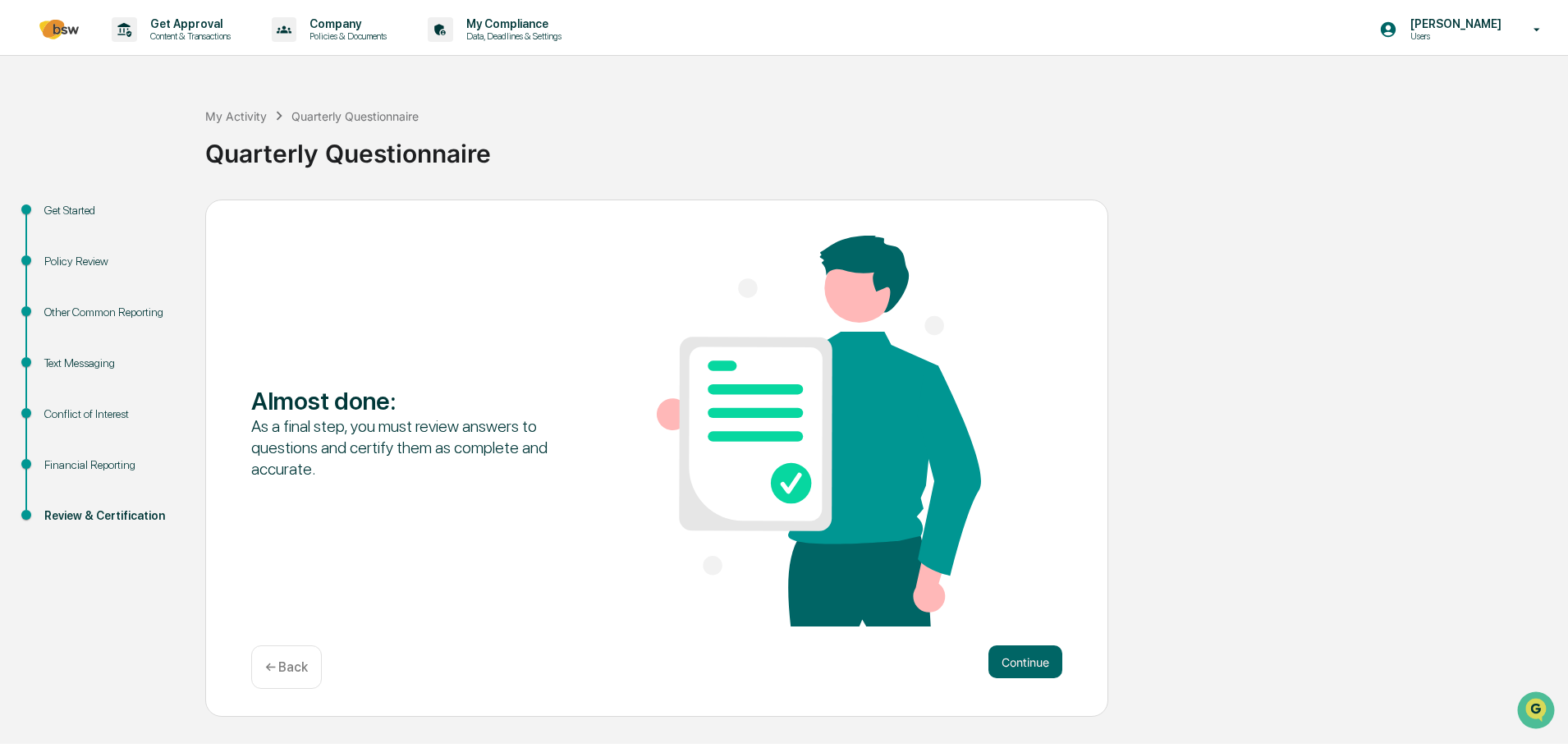
scroll to position [0, 0]
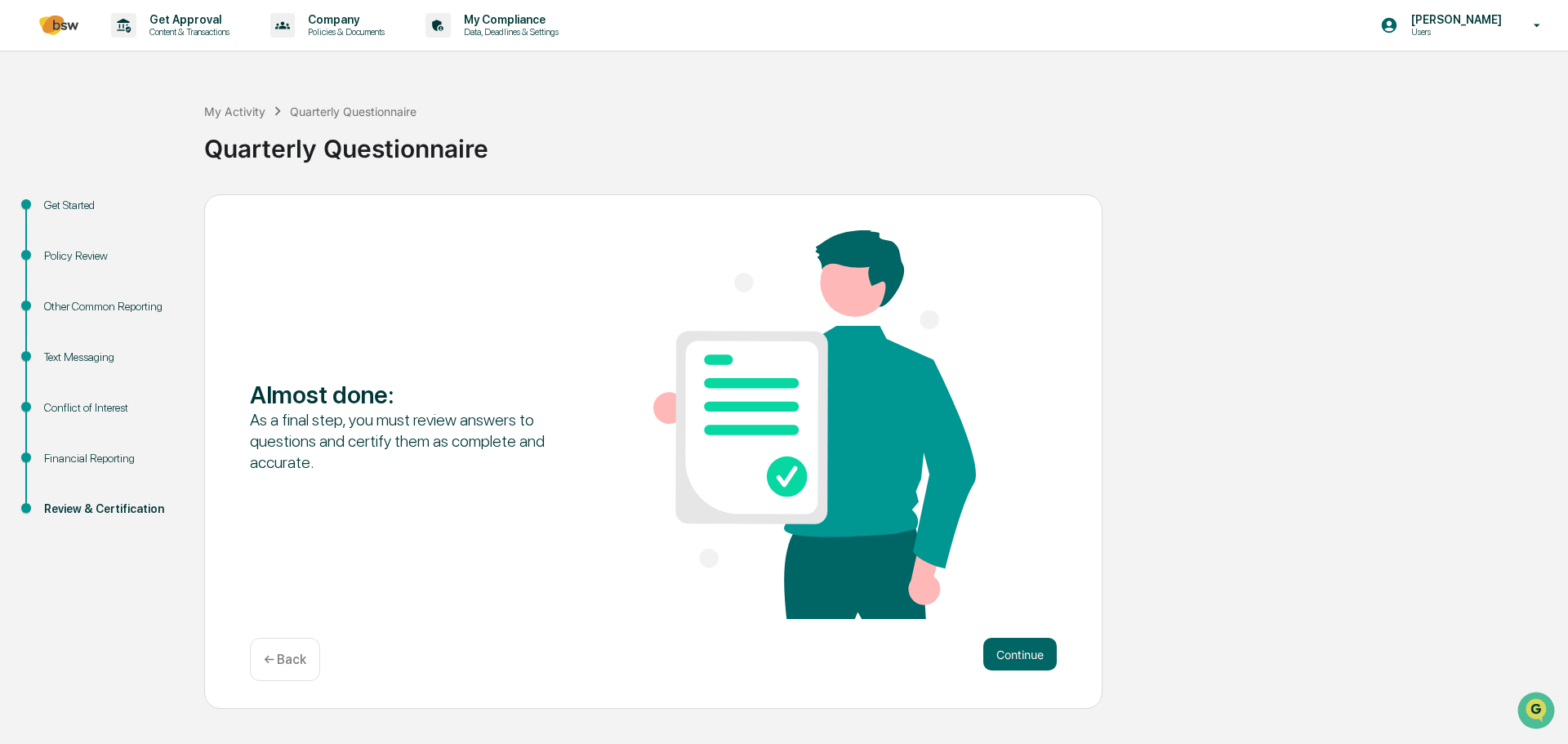
click at [1014, 648] on button "Continue" at bounding box center [1020, 654] width 74 height 33
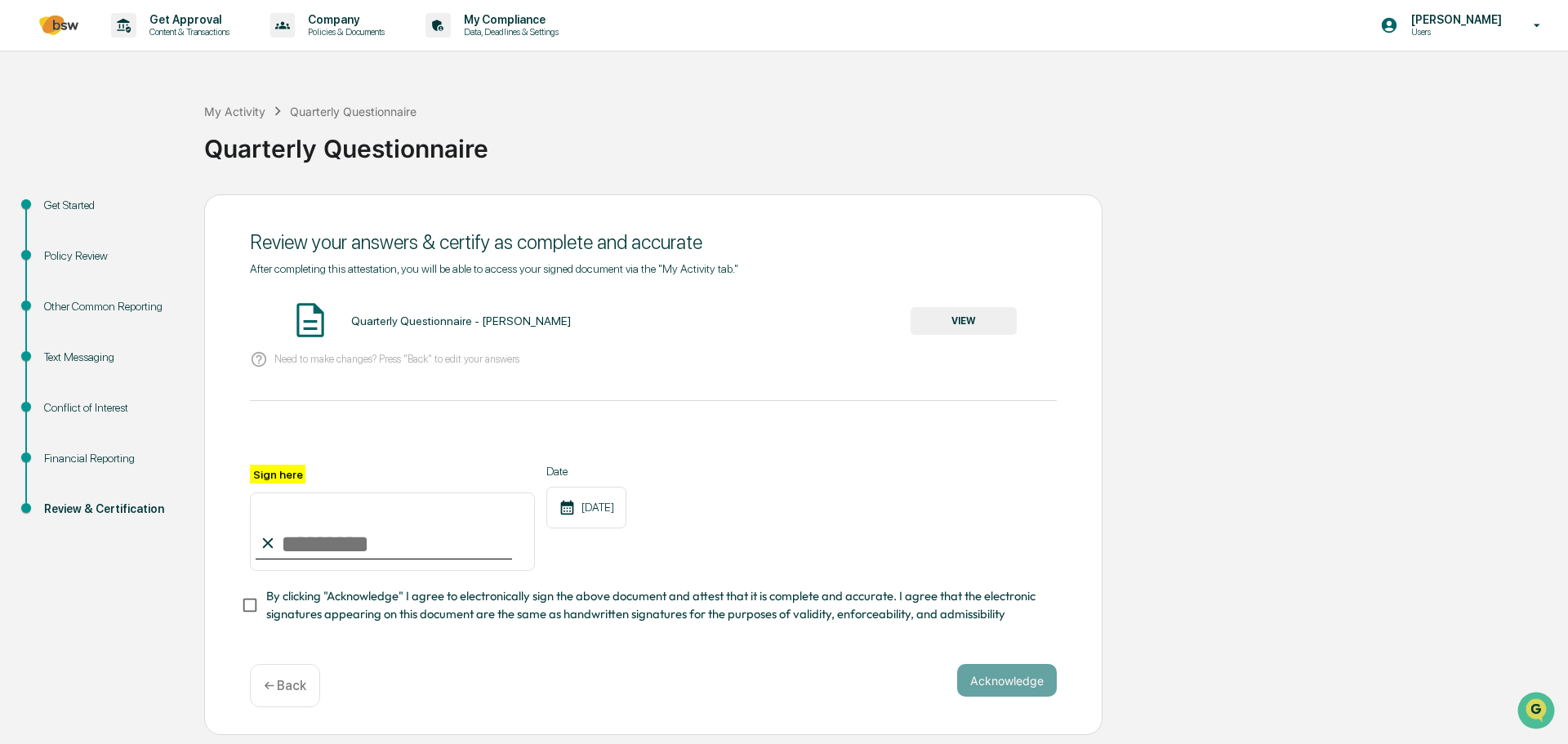
click at [455, 539] on input "Sign here" at bounding box center [392, 531] width 285 height 78
type input "**********"
click at [970, 684] on button "Acknowledge" at bounding box center [1007, 680] width 99 height 33
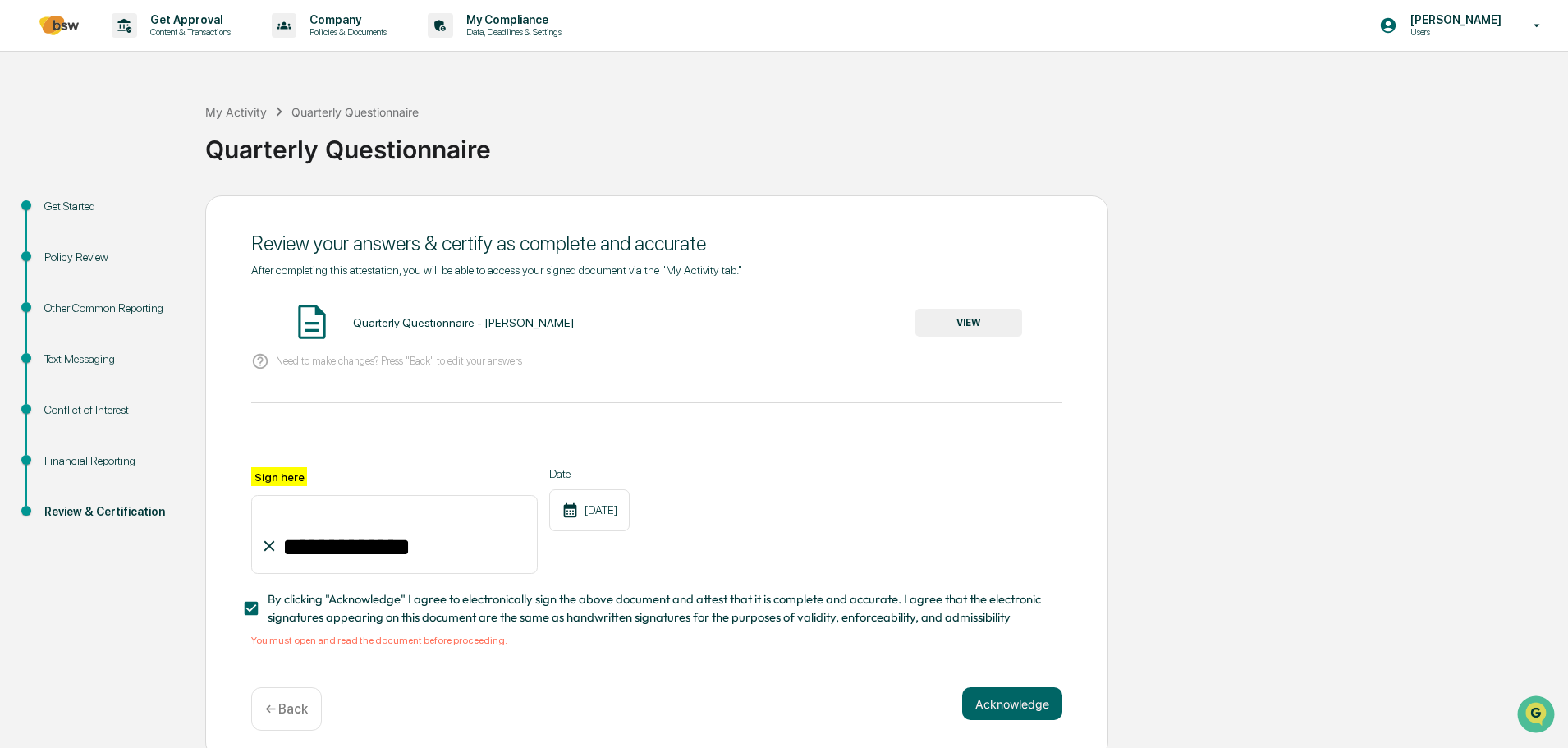
click at [974, 314] on button "VIEW" at bounding box center [969, 323] width 107 height 28
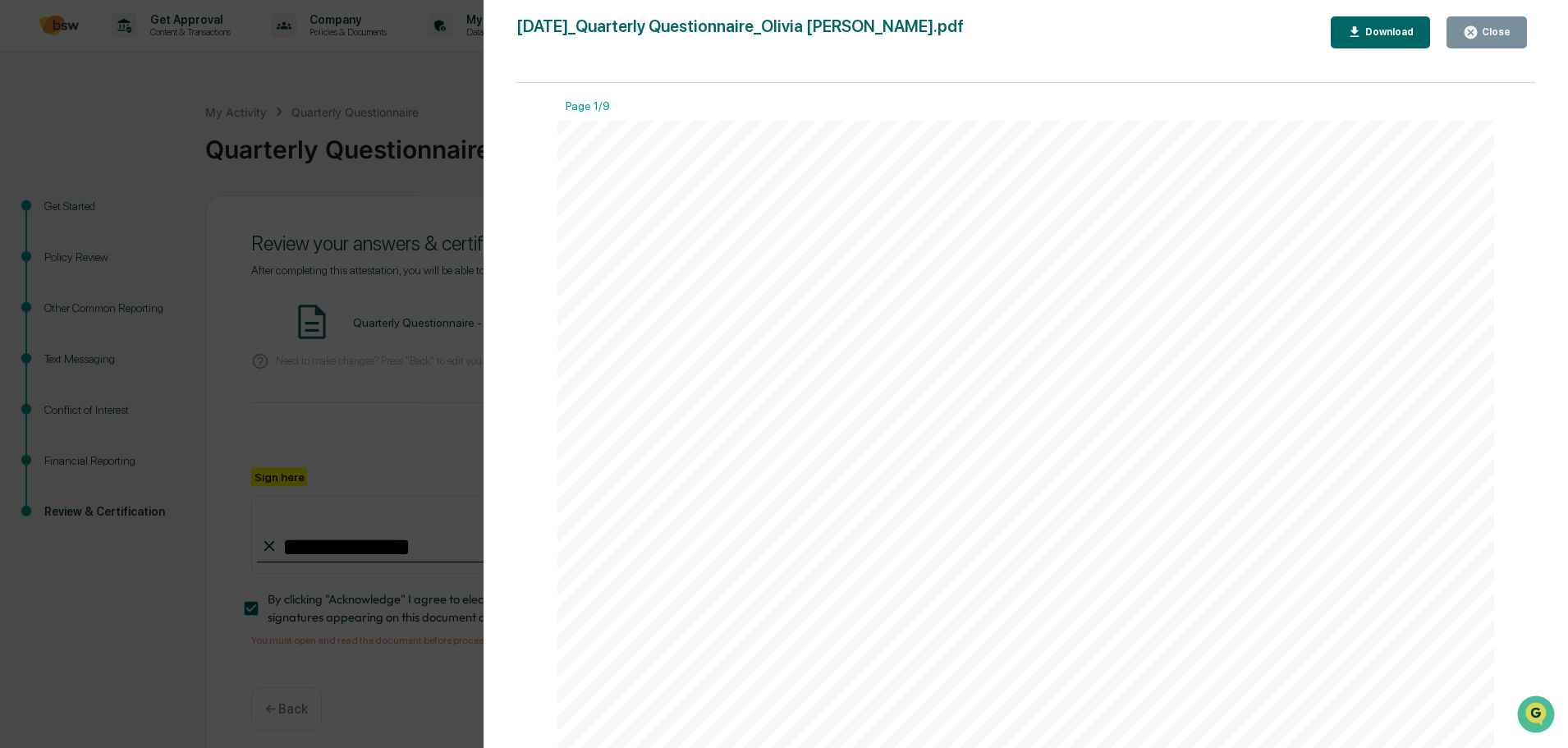
scroll to position [377, 0]
